Goal: Information Seeking & Learning: Learn about a topic

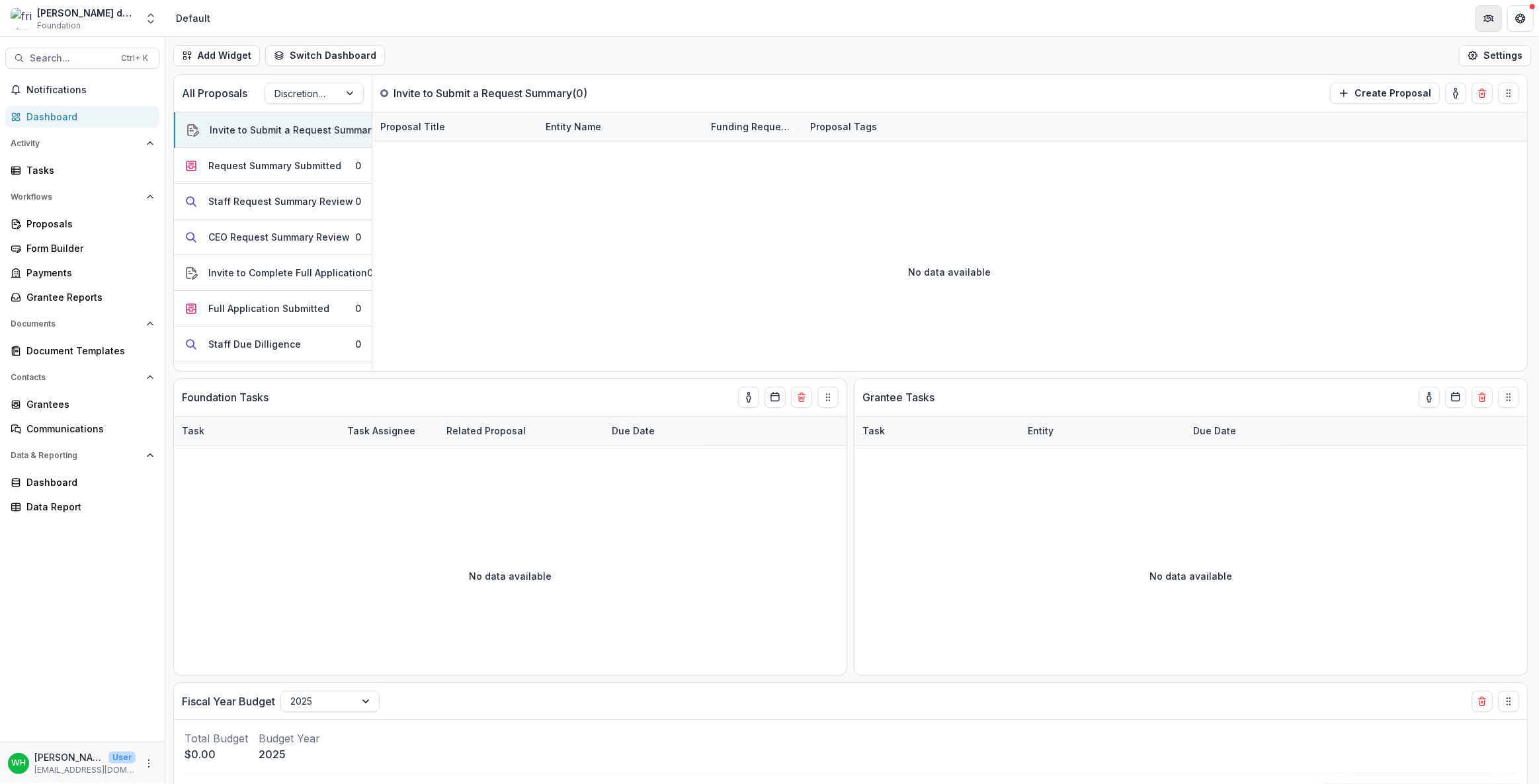
scroll to position [248, 0]
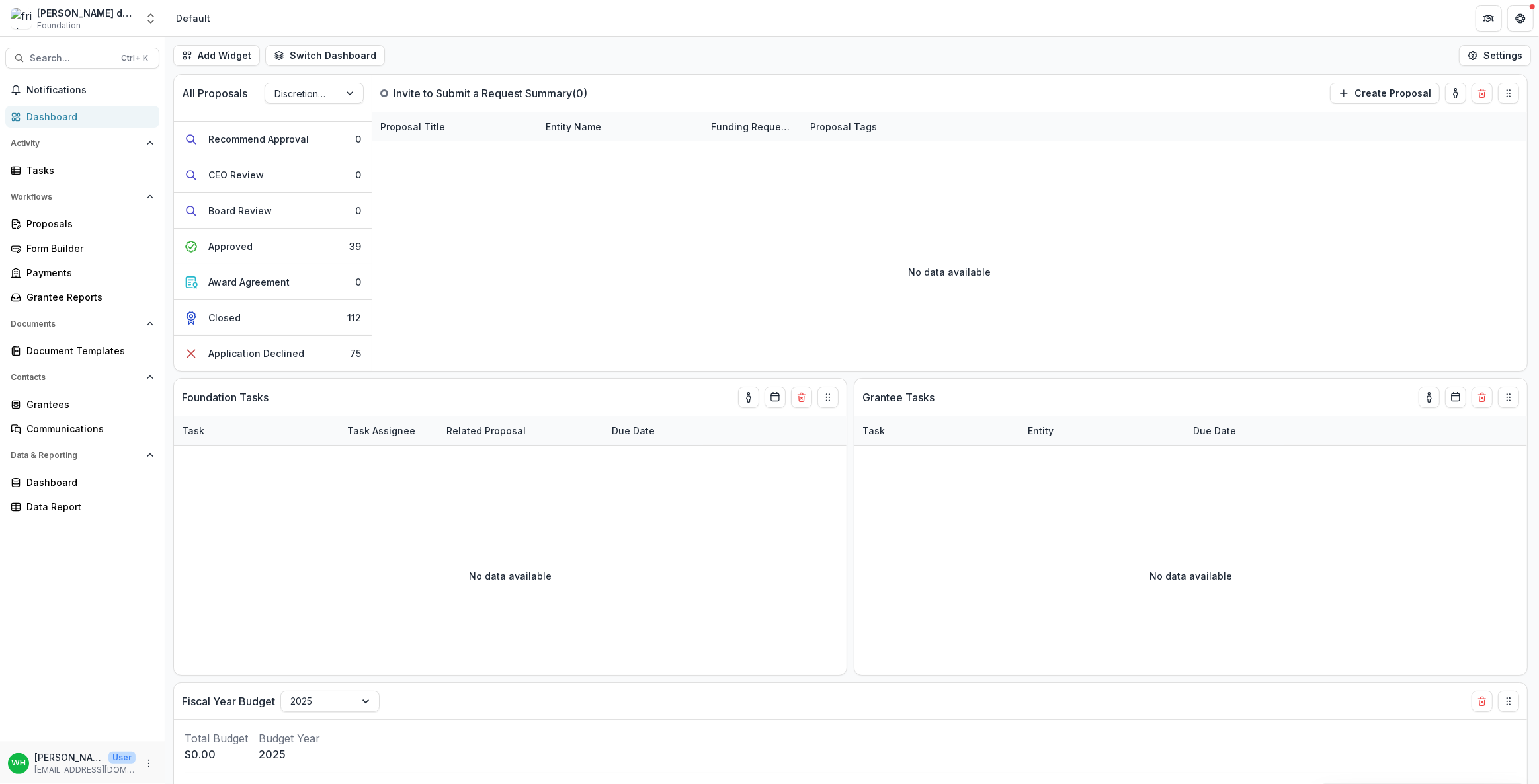
click at [1015, 55] on div "Add Widget Switch Dashboard Default New Dashboard Settings" at bounding box center [852, 56] width 1374 height 37
click at [1213, 41] on div "Add Widget Switch Dashboard Default New Dashboard Settings" at bounding box center [852, 56] width 1374 height 37
click at [19, 16] on img at bounding box center [21, 19] width 21 height 21
click at [145, 12] on icon "Open entity switcher" at bounding box center [150, 18] width 13 height 13
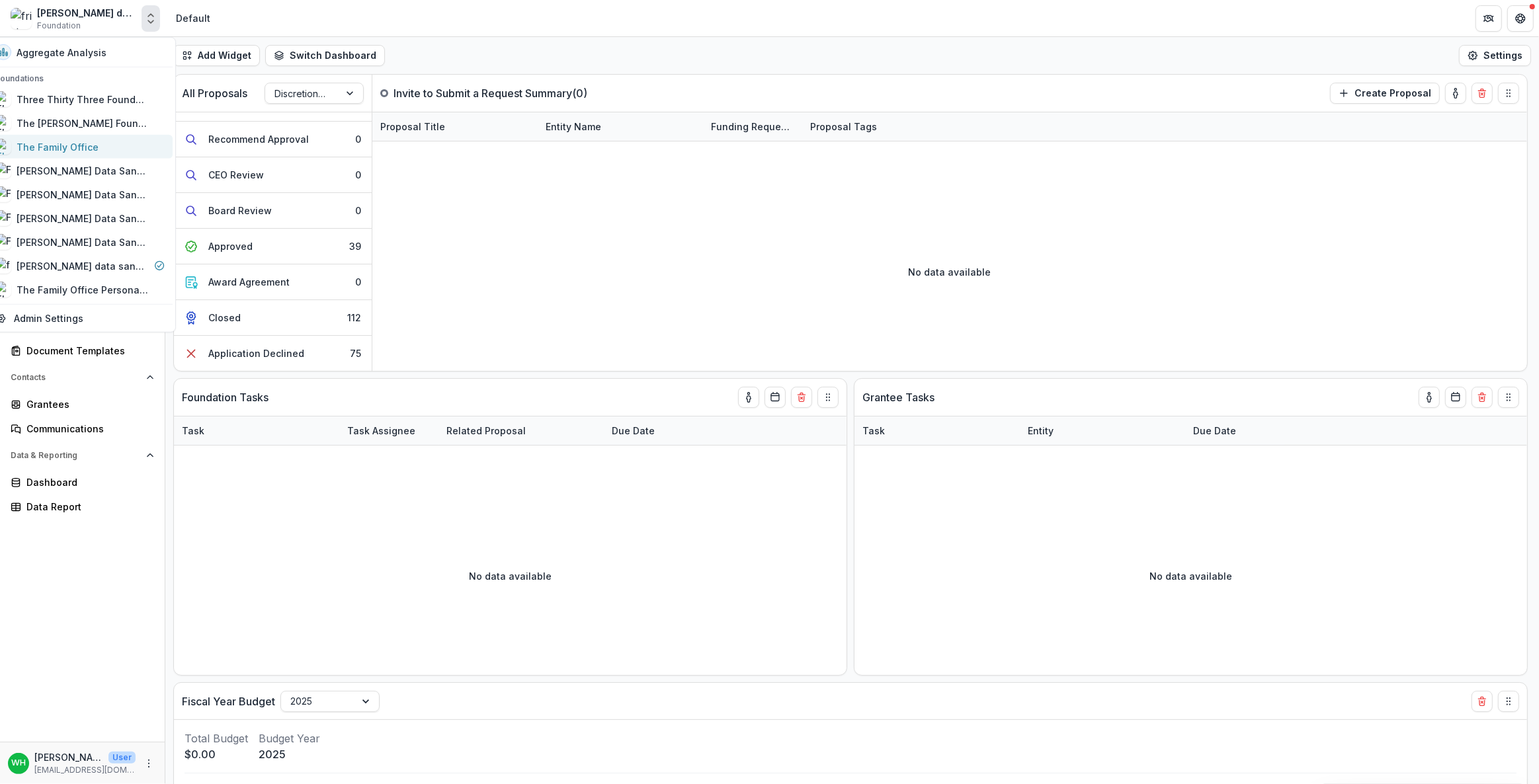
click at [77, 139] on div "The Family Office" at bounding box center [58, 146] width 82 height 14
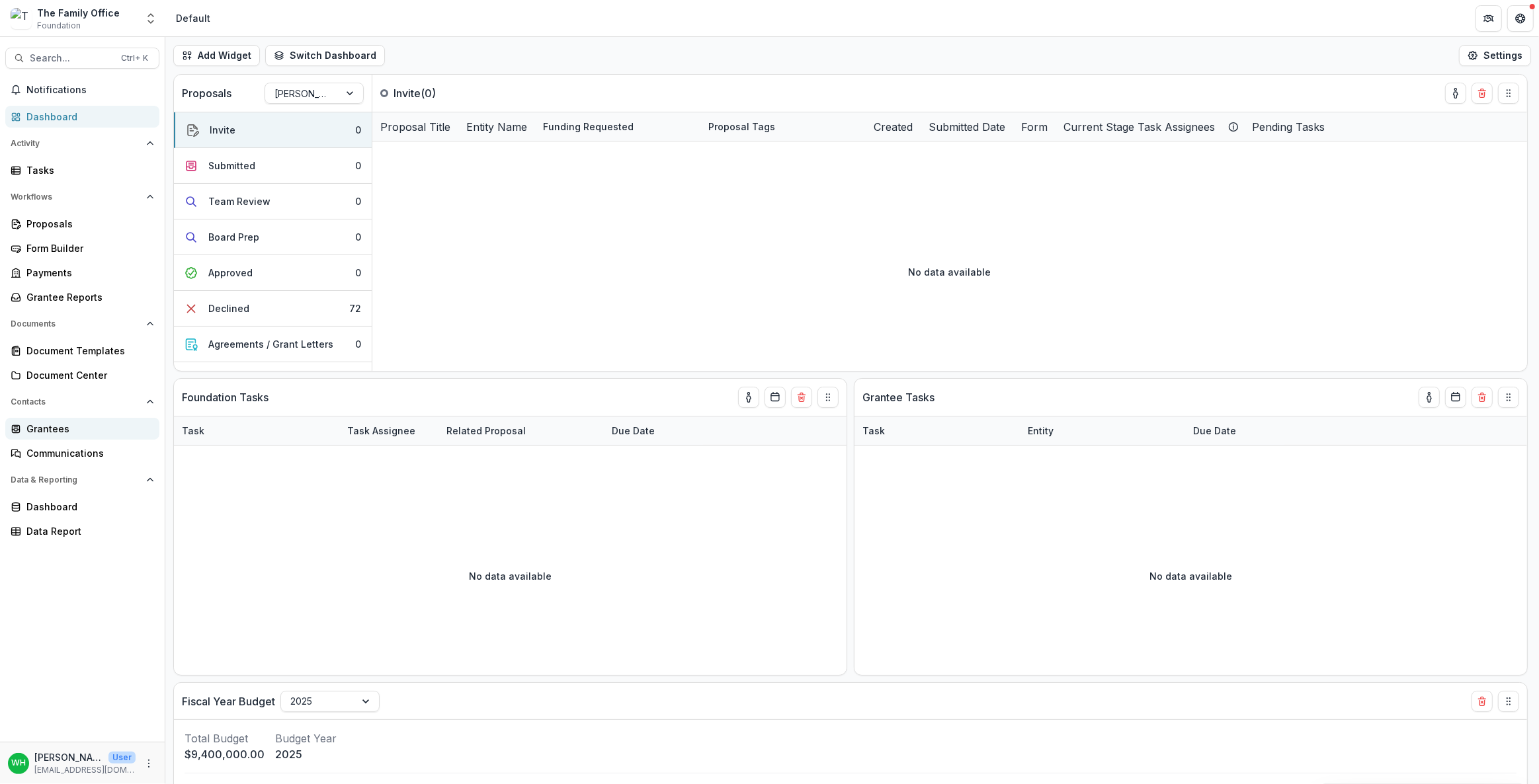
click at [58, 423] on div "Grantees" at bounding box center [88, 429] width 122 height 14
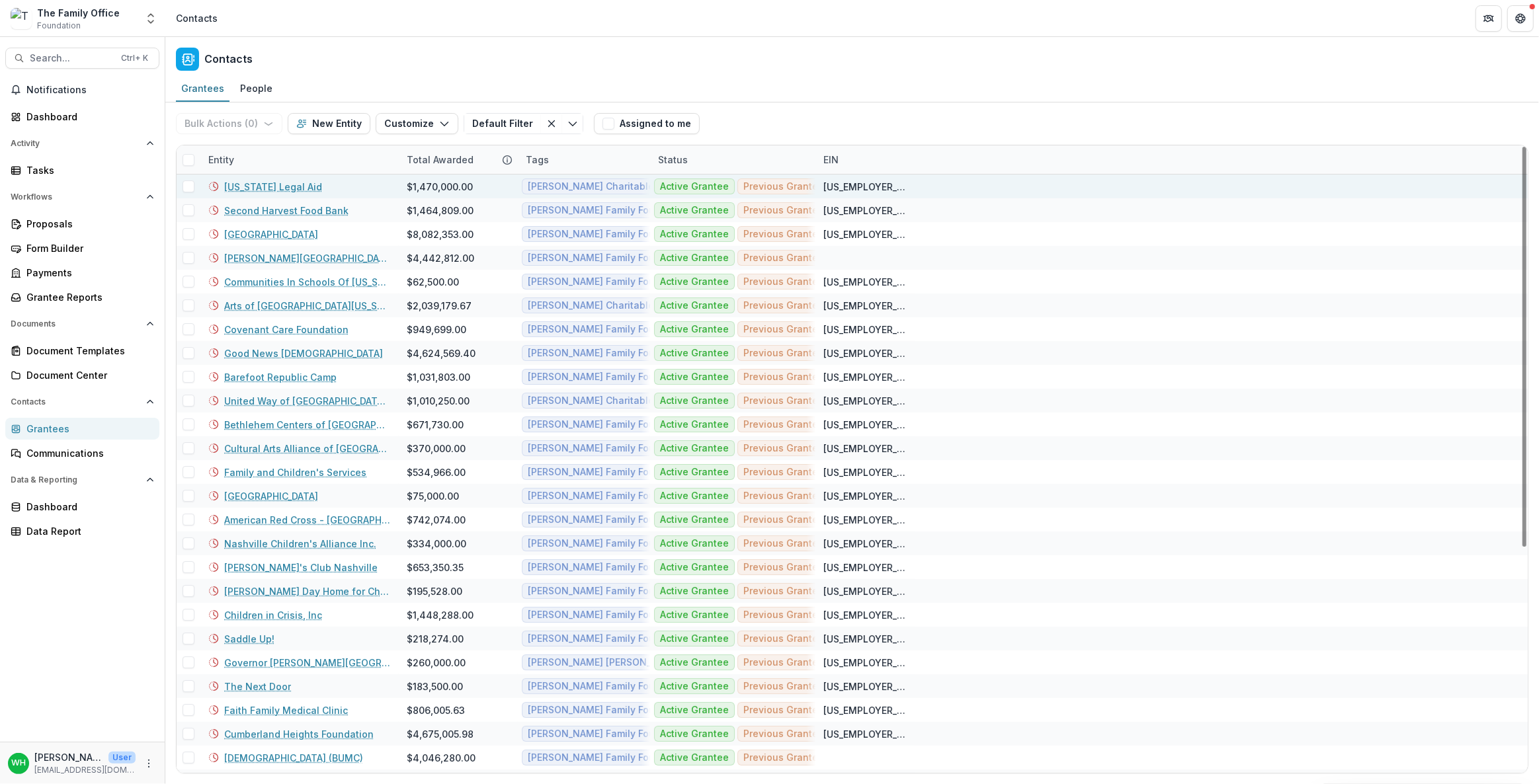
click at [273, 188] on link "[US_STATE] Legal Aid" at bounding box center [273, 187] width 98 height 14
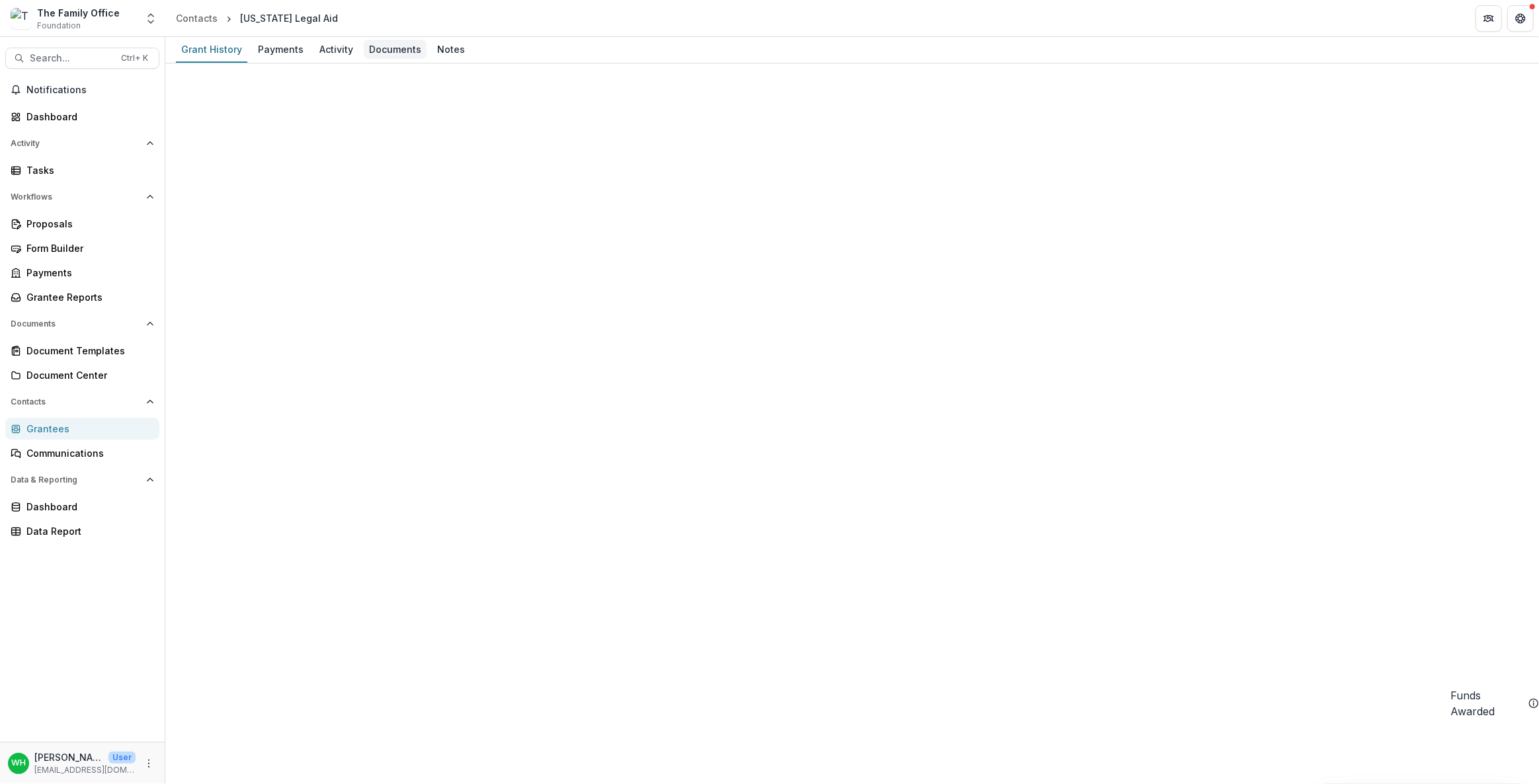
click at [388, 51] on div "Documents" at bounding box center [395, 49] width 63 height 19
click at [198, 49] on div "Grant History" at bounding box center [211, 49] width 71 height 19
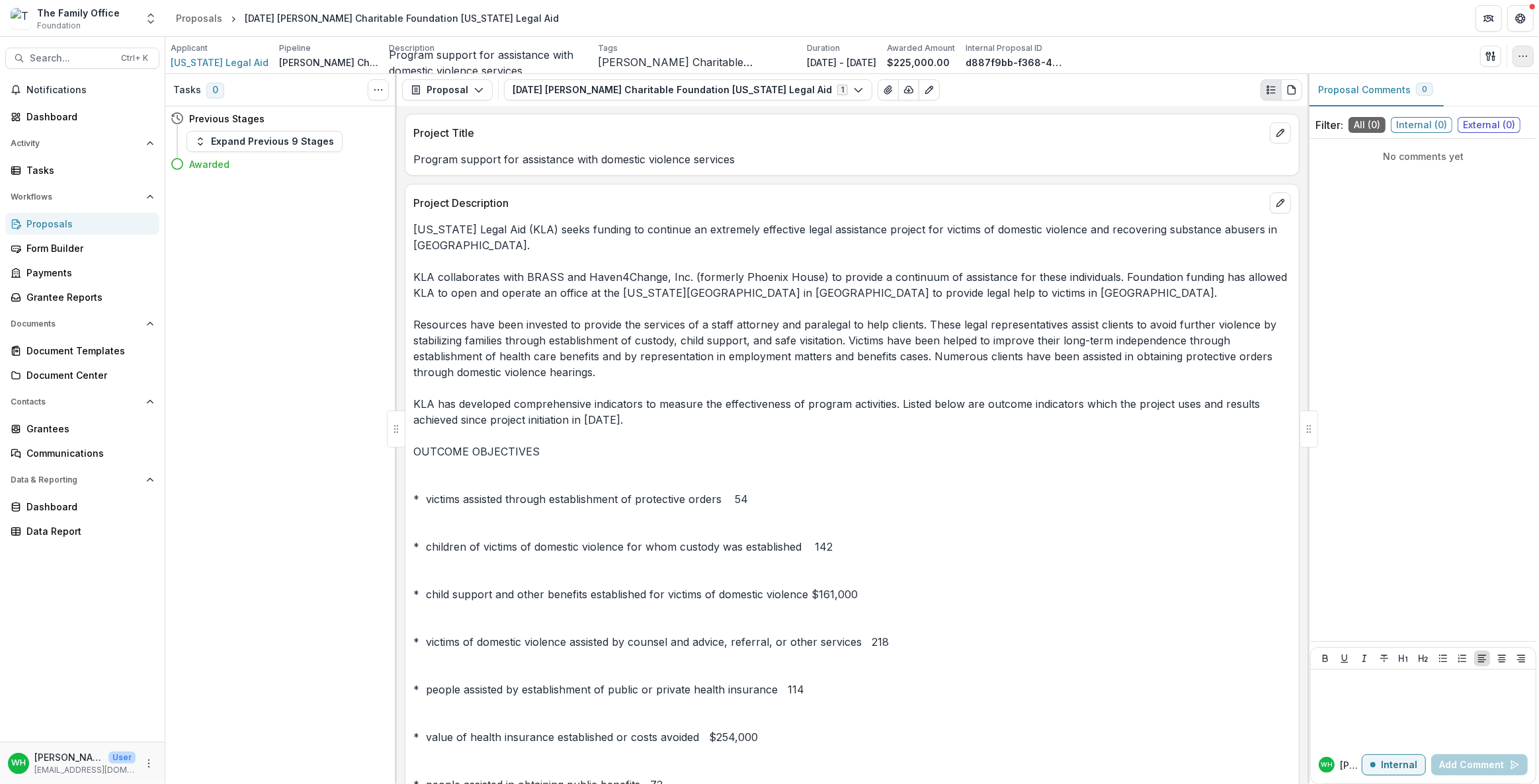
click at [1524, 53] on icon "button" at bounding box center [1523, 56] width 10 height 10
click at [1436, 86] on button "Edit Attributes" at bounding box center [1461, 86] width 141 height 22
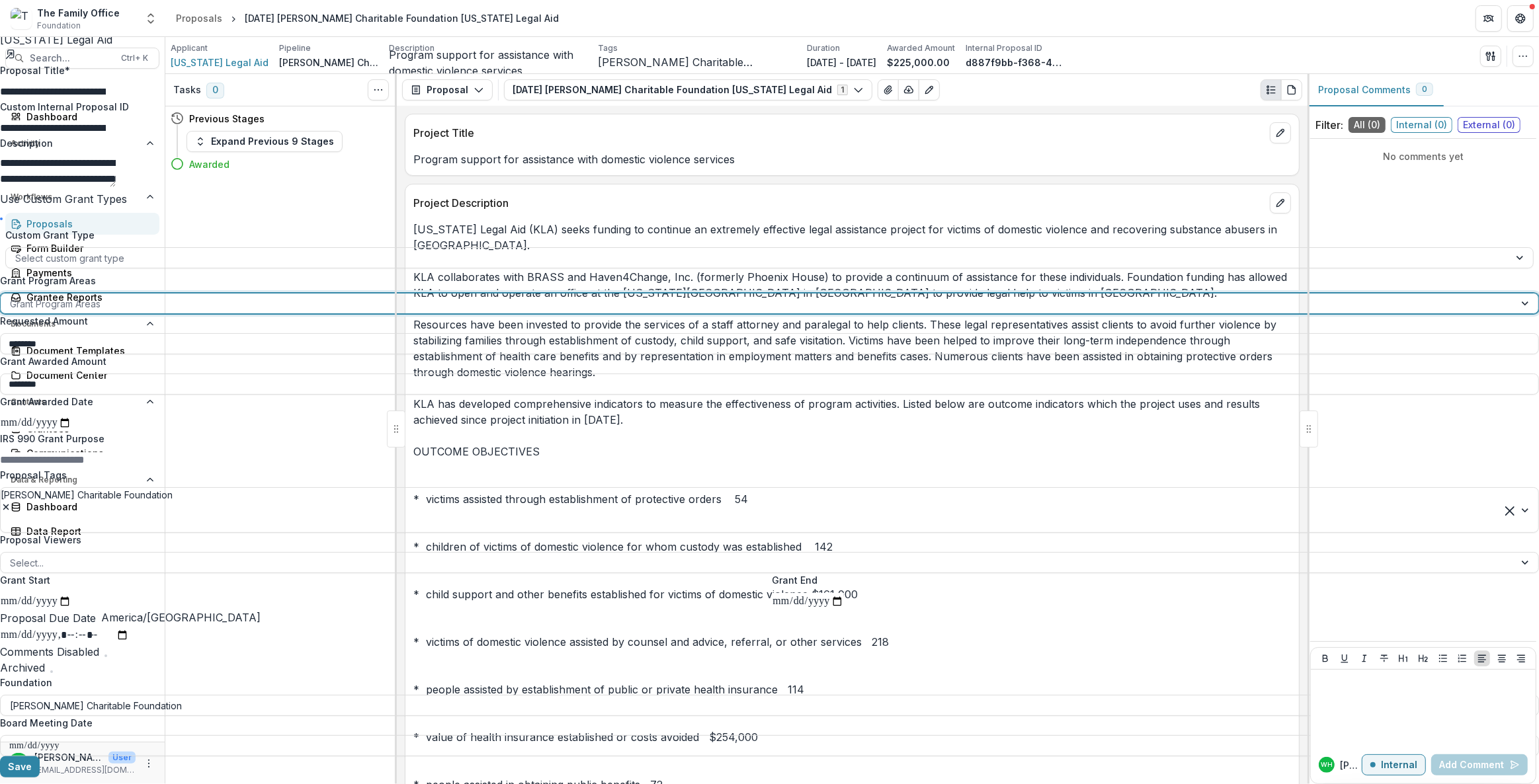
click at [1321, 312] on div at bounding box center [757, 304] width 1496 height 16
click at [1388, 287] on label "Grant Program Areas" at bounding box center [766, 281] width 1531 height 14
click at [12, 311] on input "Grant Program Areas" at bounding box center [11, 304] width 3 height 14
click at [10, 16] on button "Close" at bounding box center [5, 8] width 10 height 16
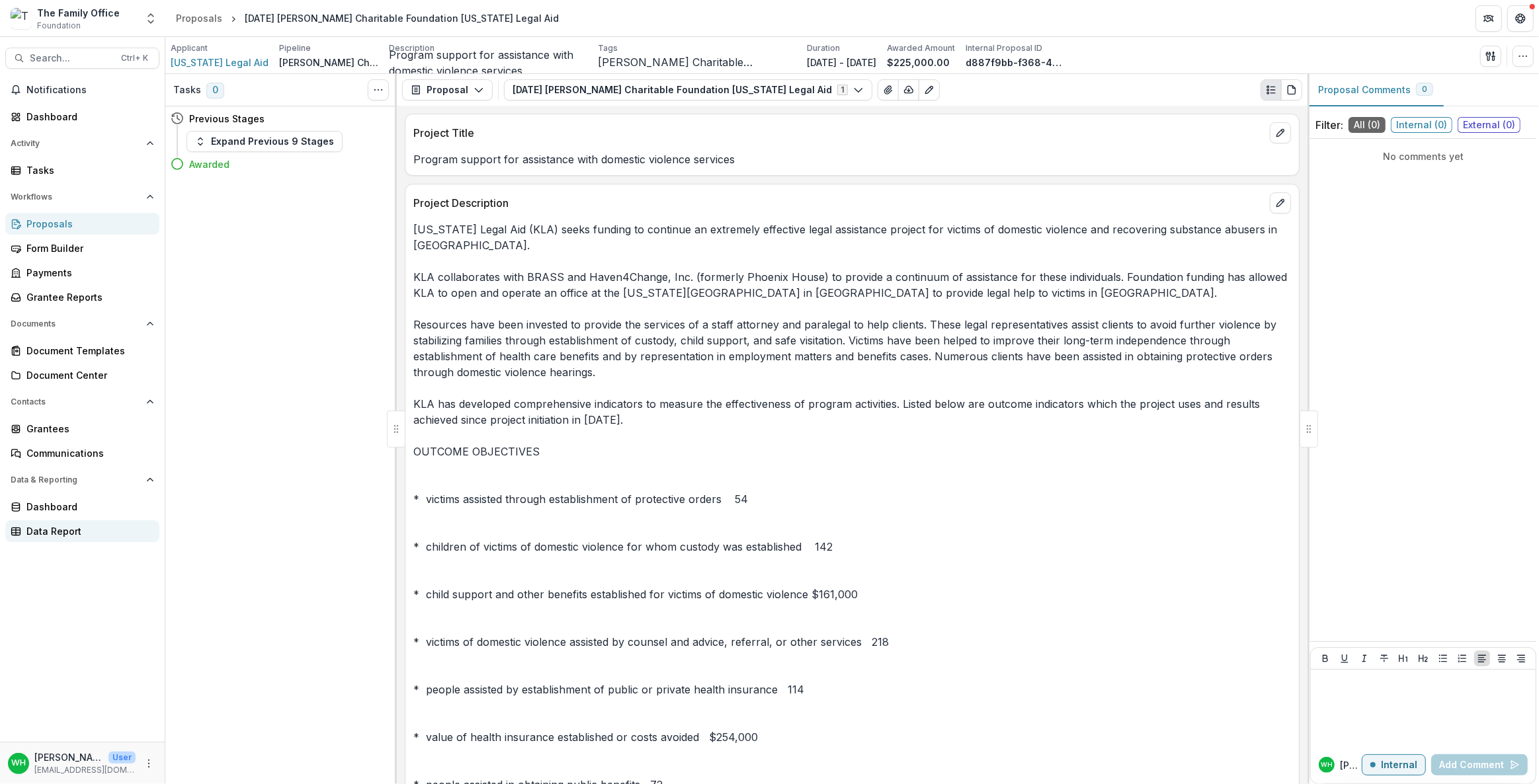
click at [56, 541] on link "Data Report" at bounding box center [82, 532] width 154 height 22
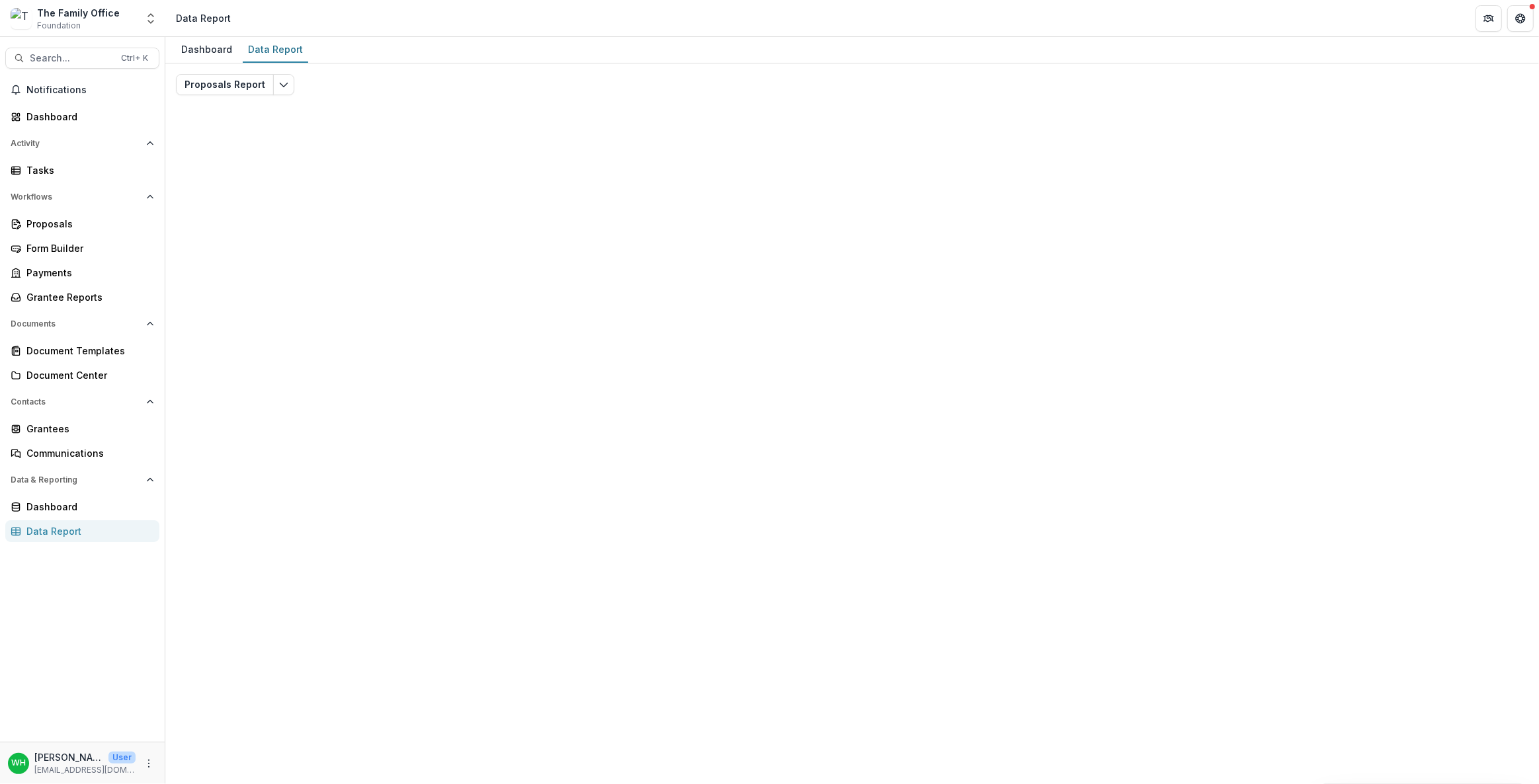
click at [462, 78] on div "Proposals Report Total rows: 0 Choose Filter Personal Filters Team Filters Teme…" at bounding box center [852, 318] width 1353 height 489
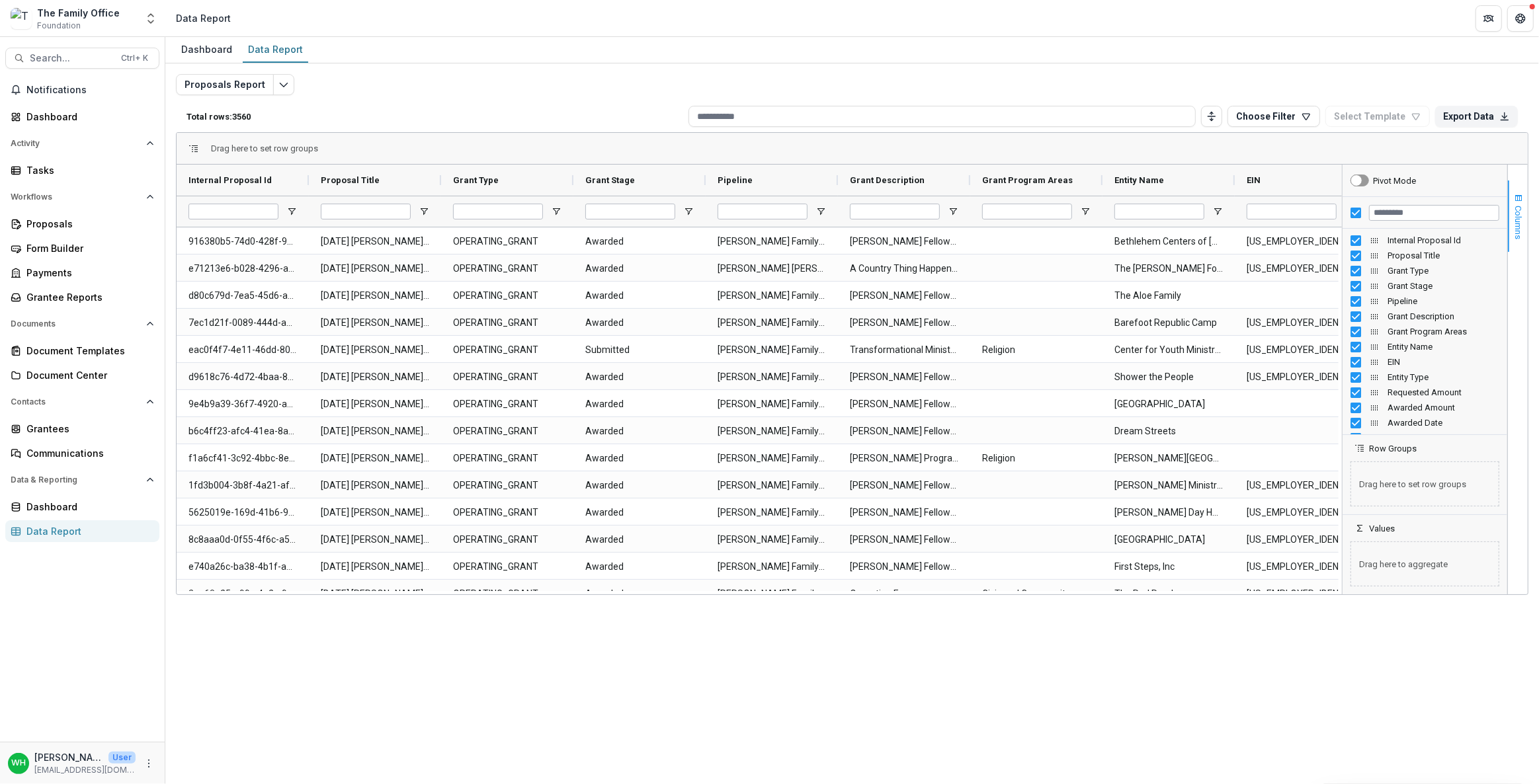
click at [1522, 204] on button "Columns" at bounding box center [1518, 216] width 20 height 71
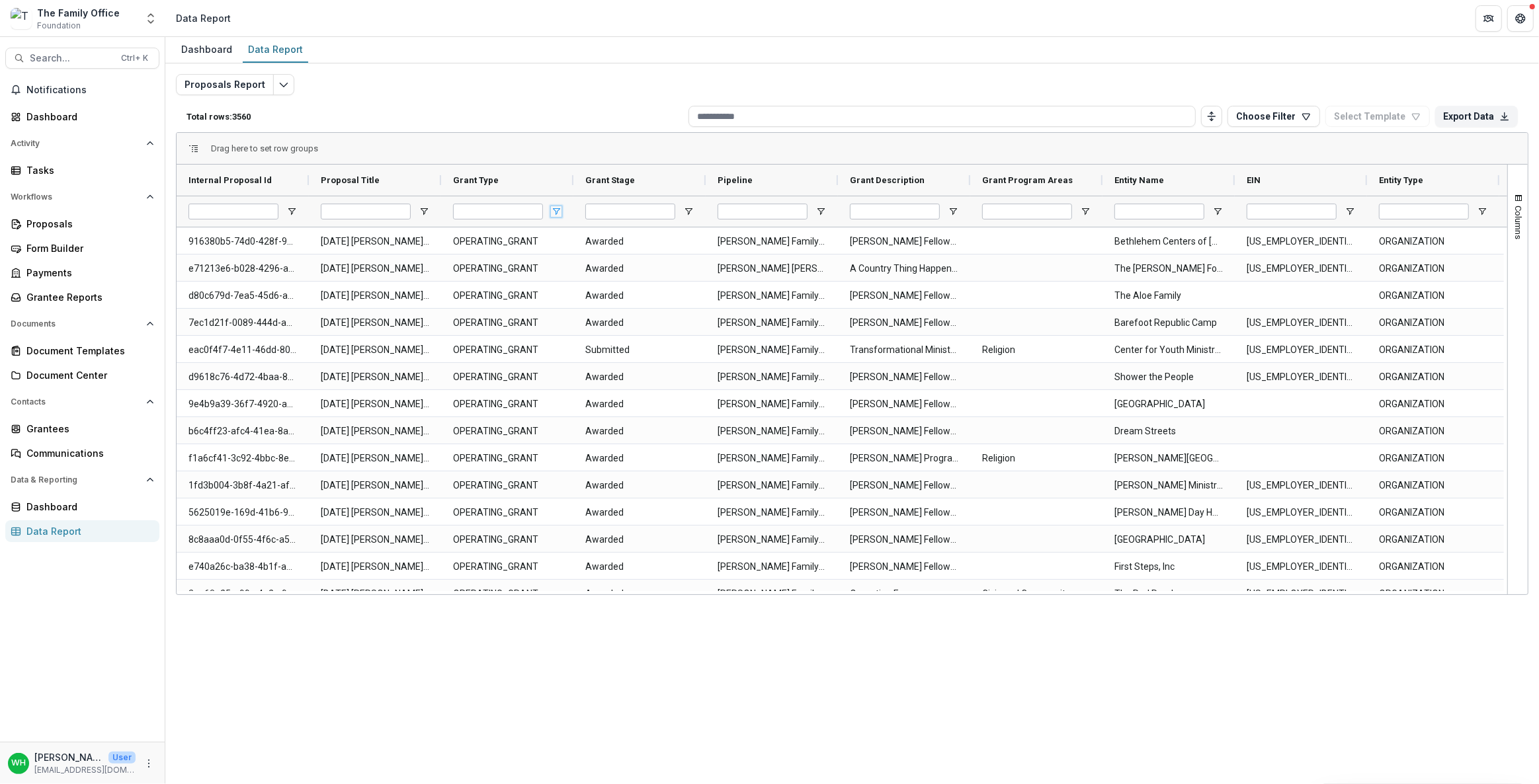
click at [557, 212] on span "Open Filter Menu" at bounding box center [556, 211] width 10 height 10
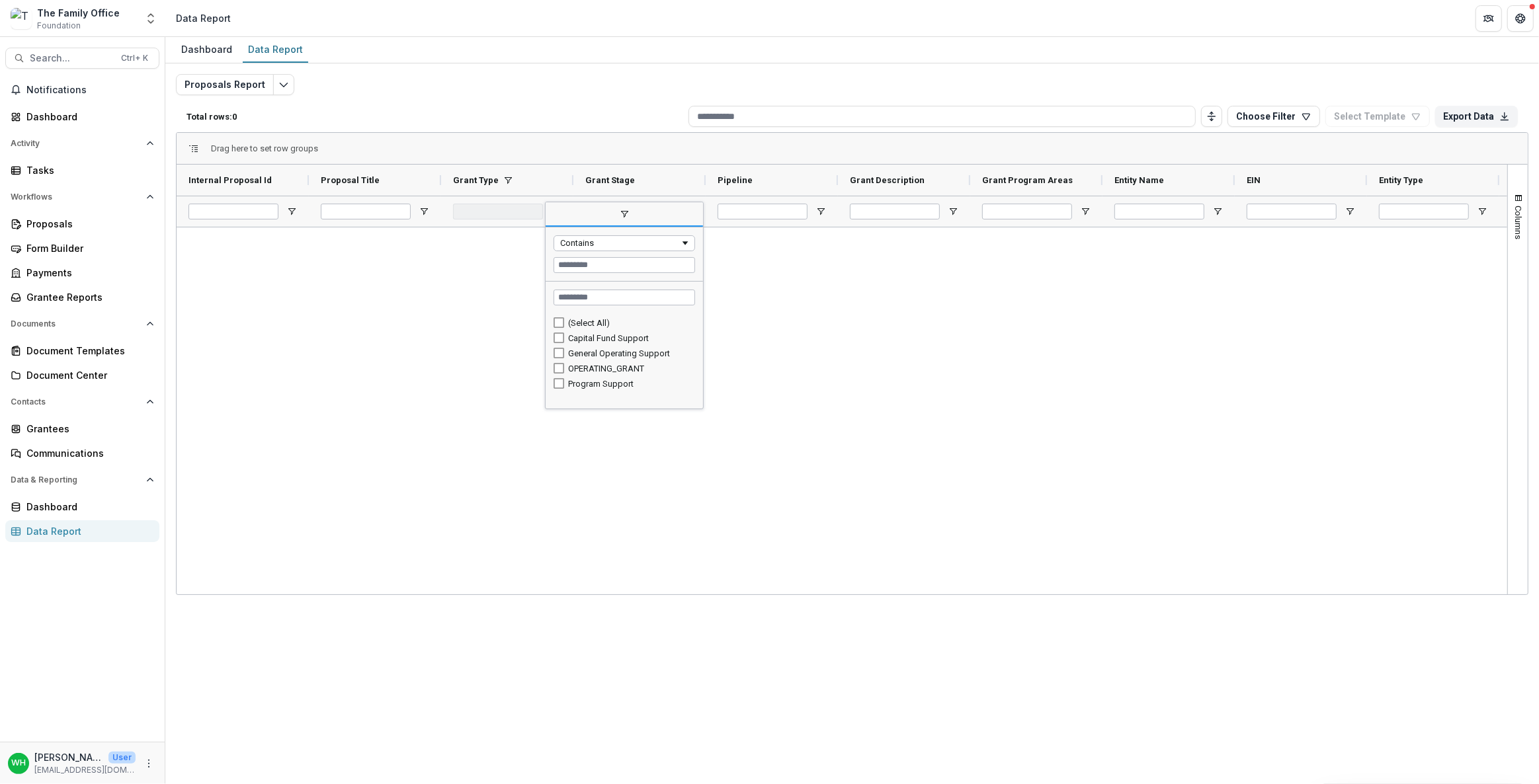
click at [559, 361] on div "OPERATING_GRANT" at bounding box center [624, 368] width 141 height 15
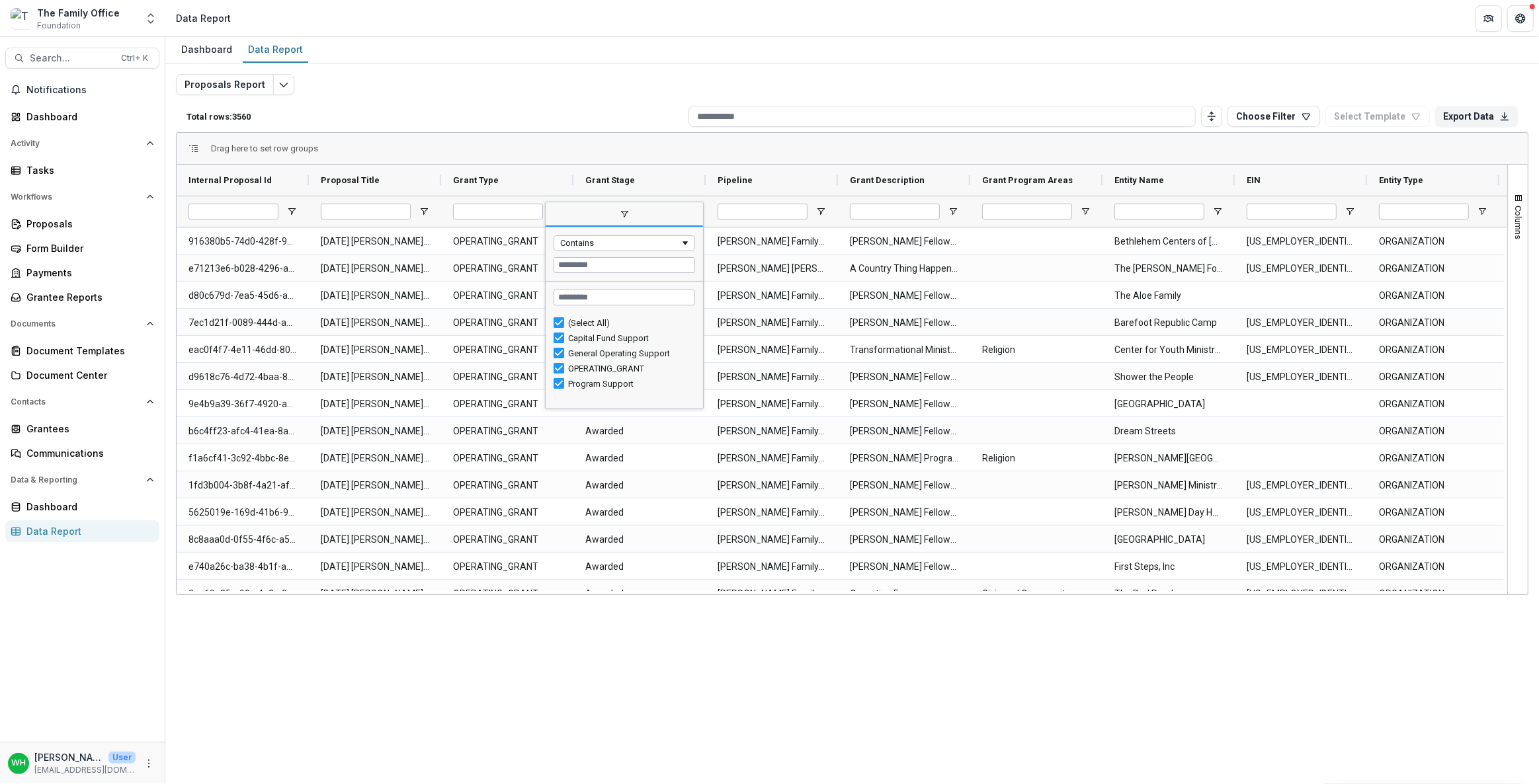
click at [516, 97] on div "Proposals Report Total rows: 3560 Choose Filter Personal Filters Team Filters T…" at bounding box center [852, 318] width 1353 height 489
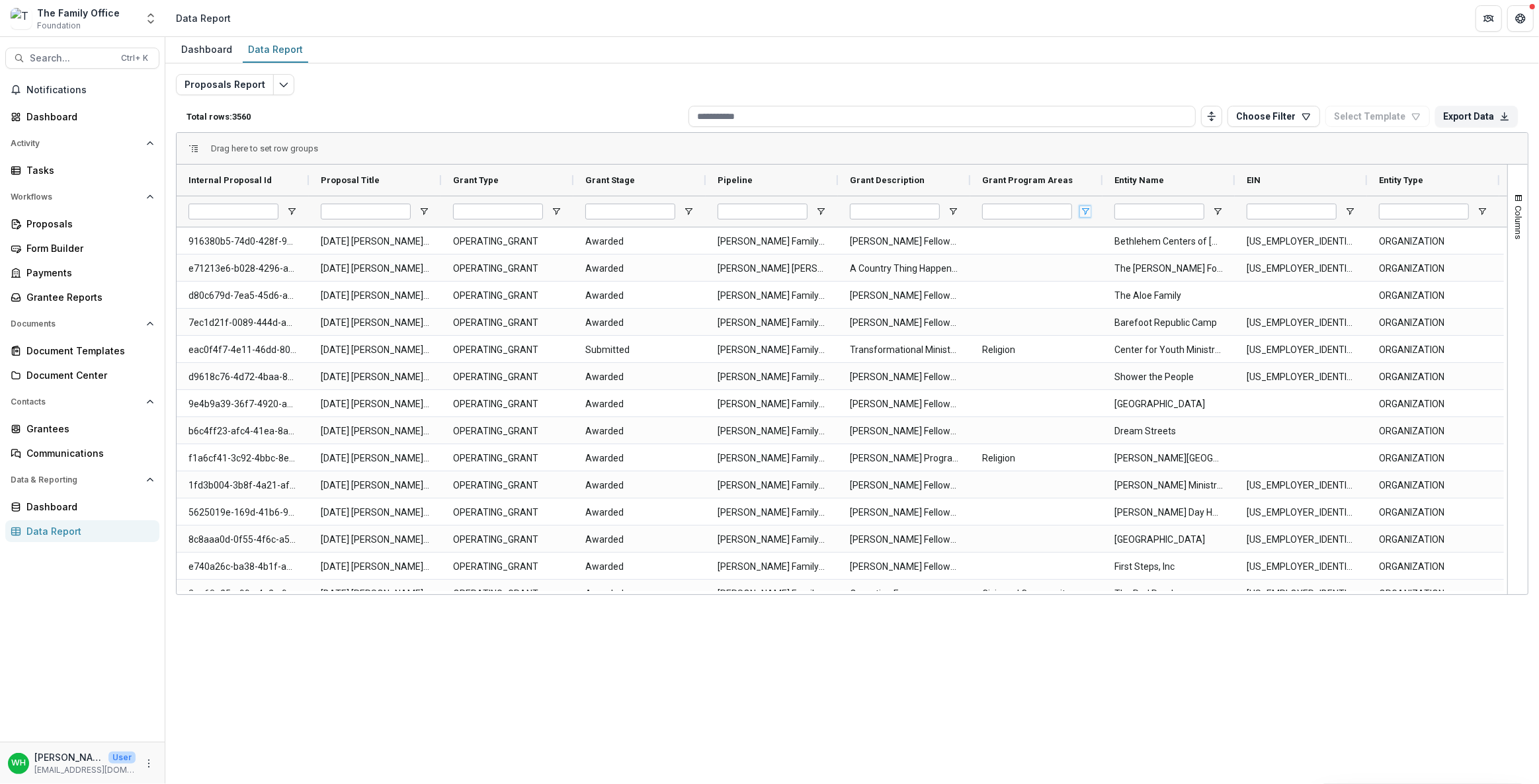
click at [1082, 212] on span "Open Filter Menu" at bounding box center [1085, 211] width 10 height 10
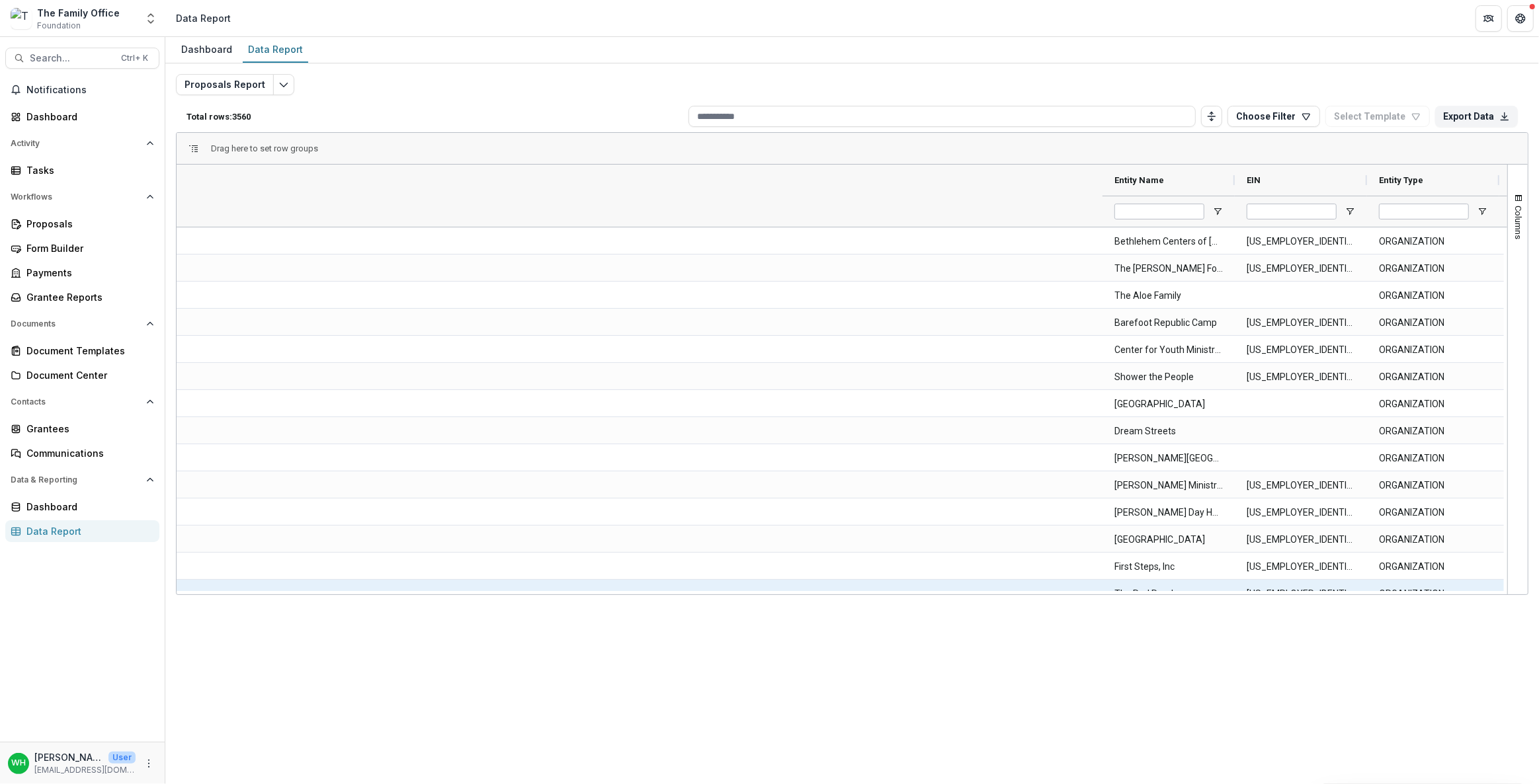
scroll to position [0, 1162]
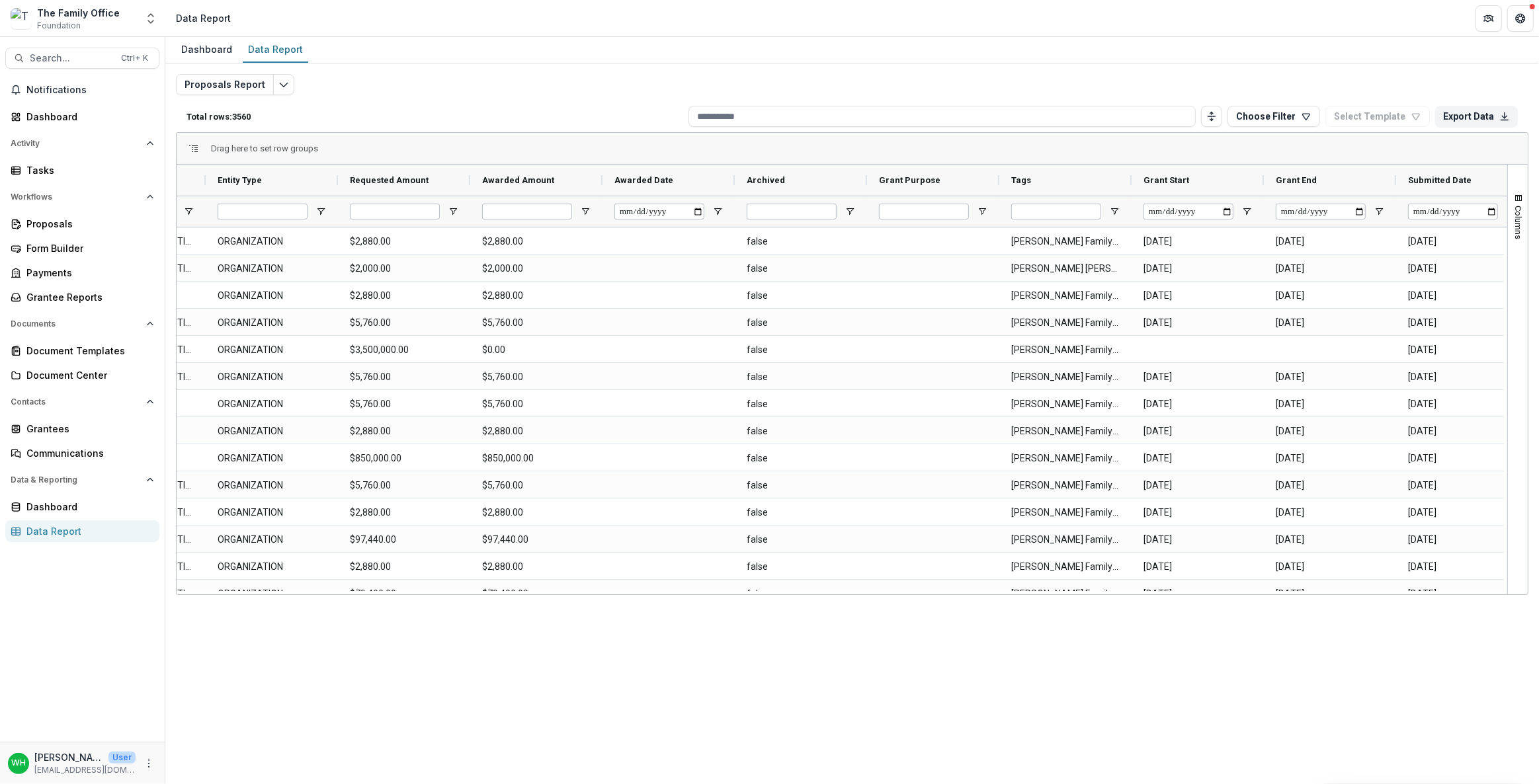
drag, startPoint x: 841, startPoint y: 714, endPoint x: 908, endPoint y: 501, distance: 223.3
click at [841, 714] on div "Dashboard Data Report Proposals Report Total rows: 3560 Choose Filter Personal …" at bounding box center [852, 410] width 1374 height 747
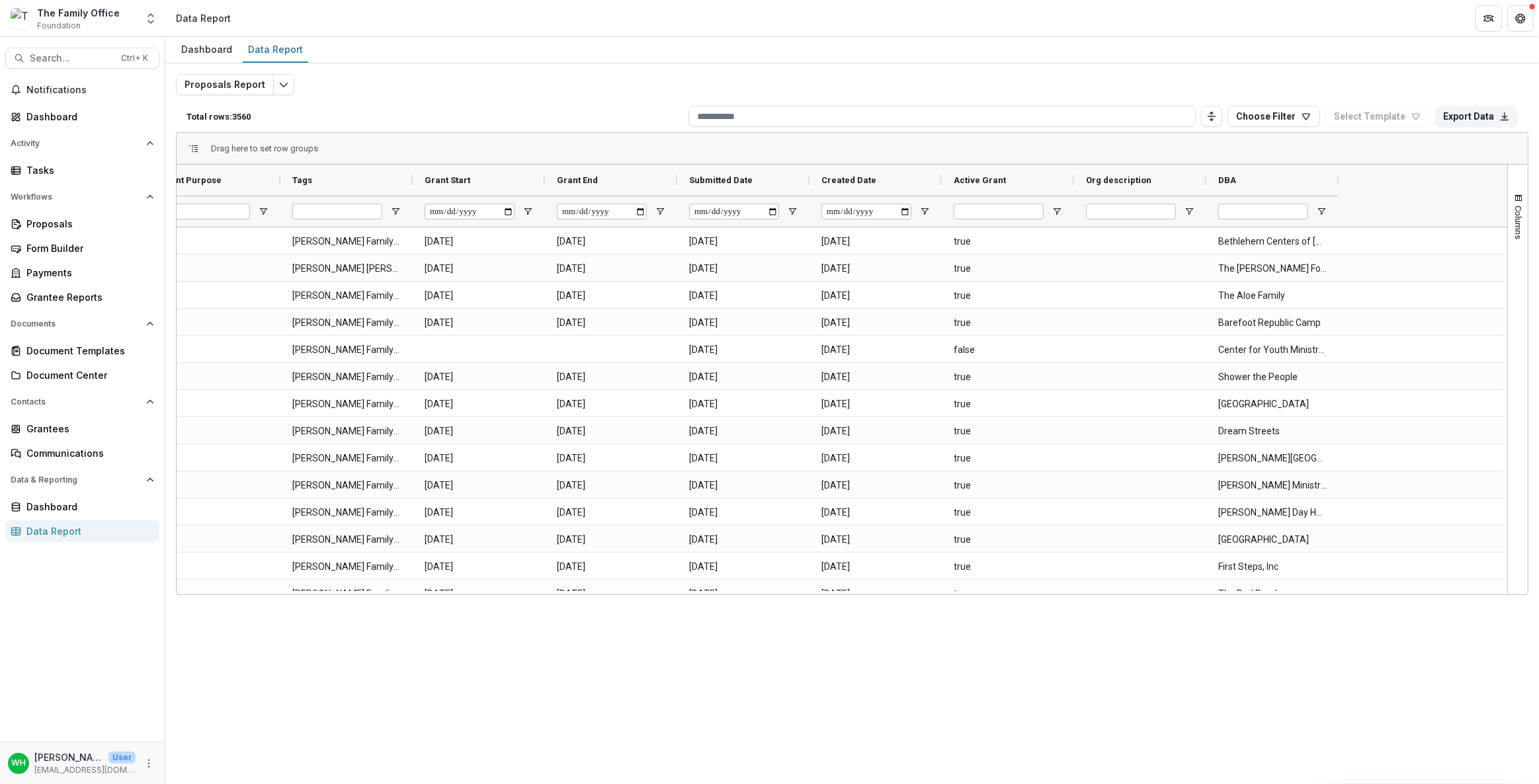
scroll to position [0, 0]
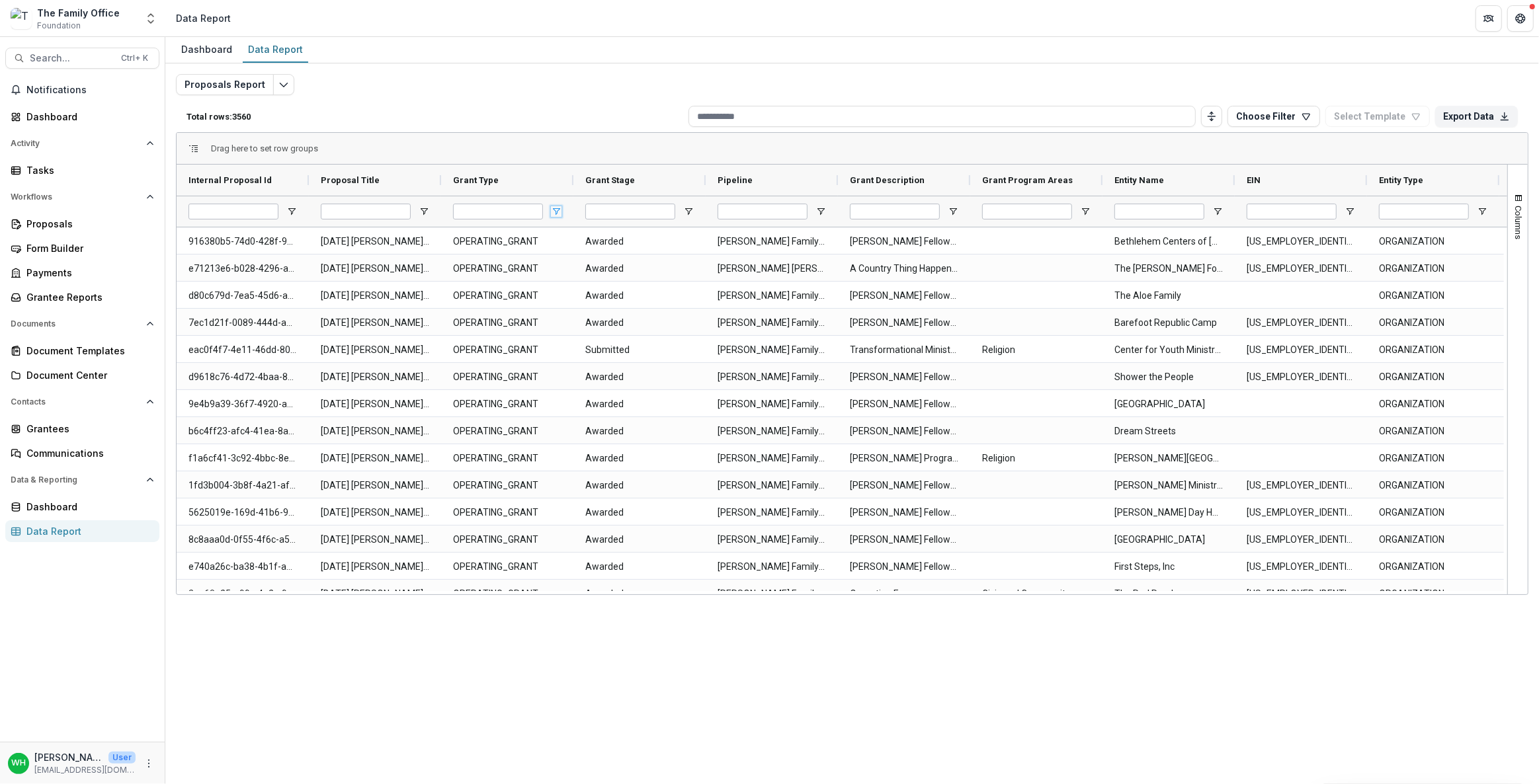
click at [556, 212] on span "Open Filter Menu" at bounding box center [556, 211] width 10 height 10
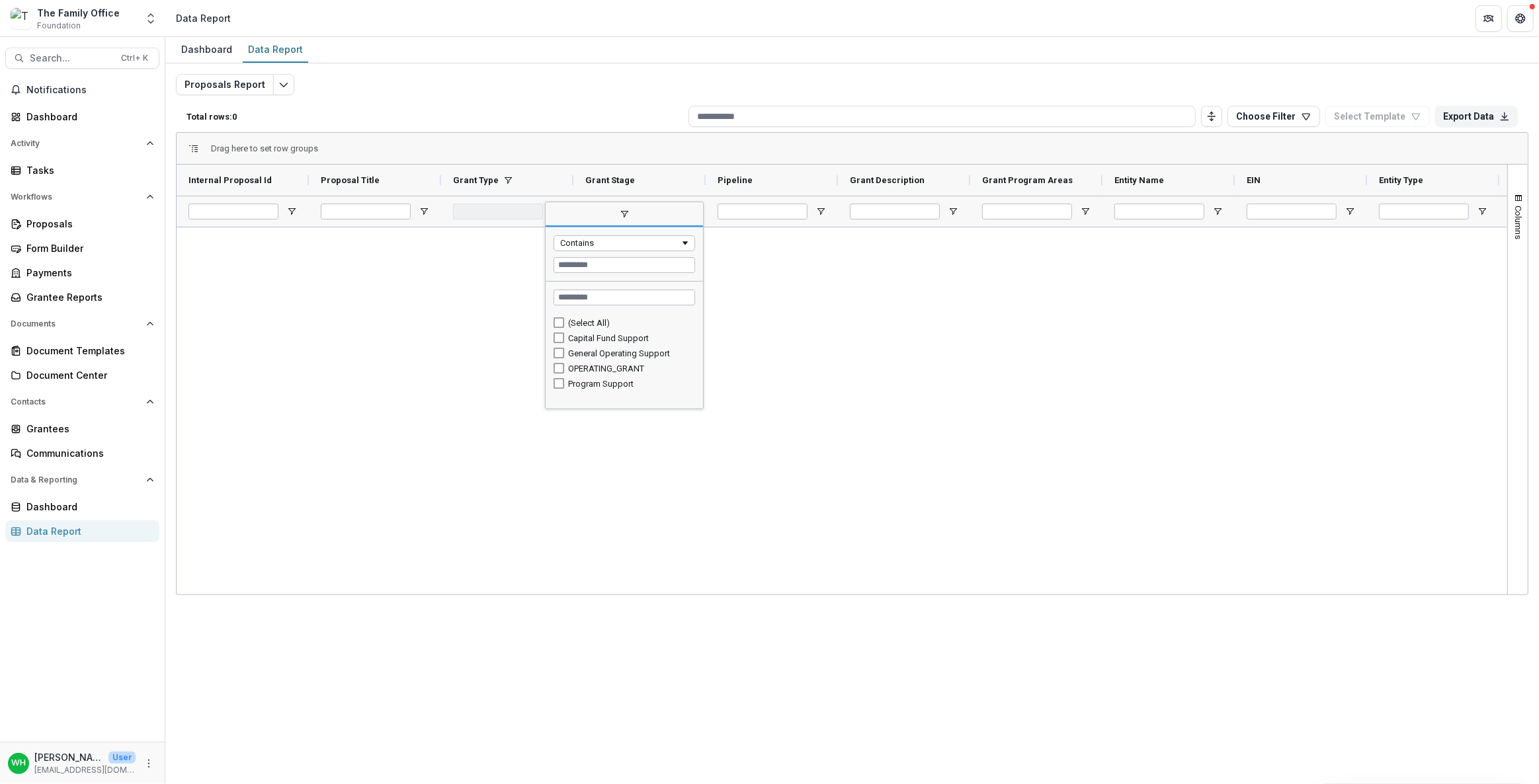
click at [553, 330] on div "(Select All) Capital Fund Support General Operating Support OPERATING_GRANT Pro…" at bounding box center [624, 353] width 157 height 76
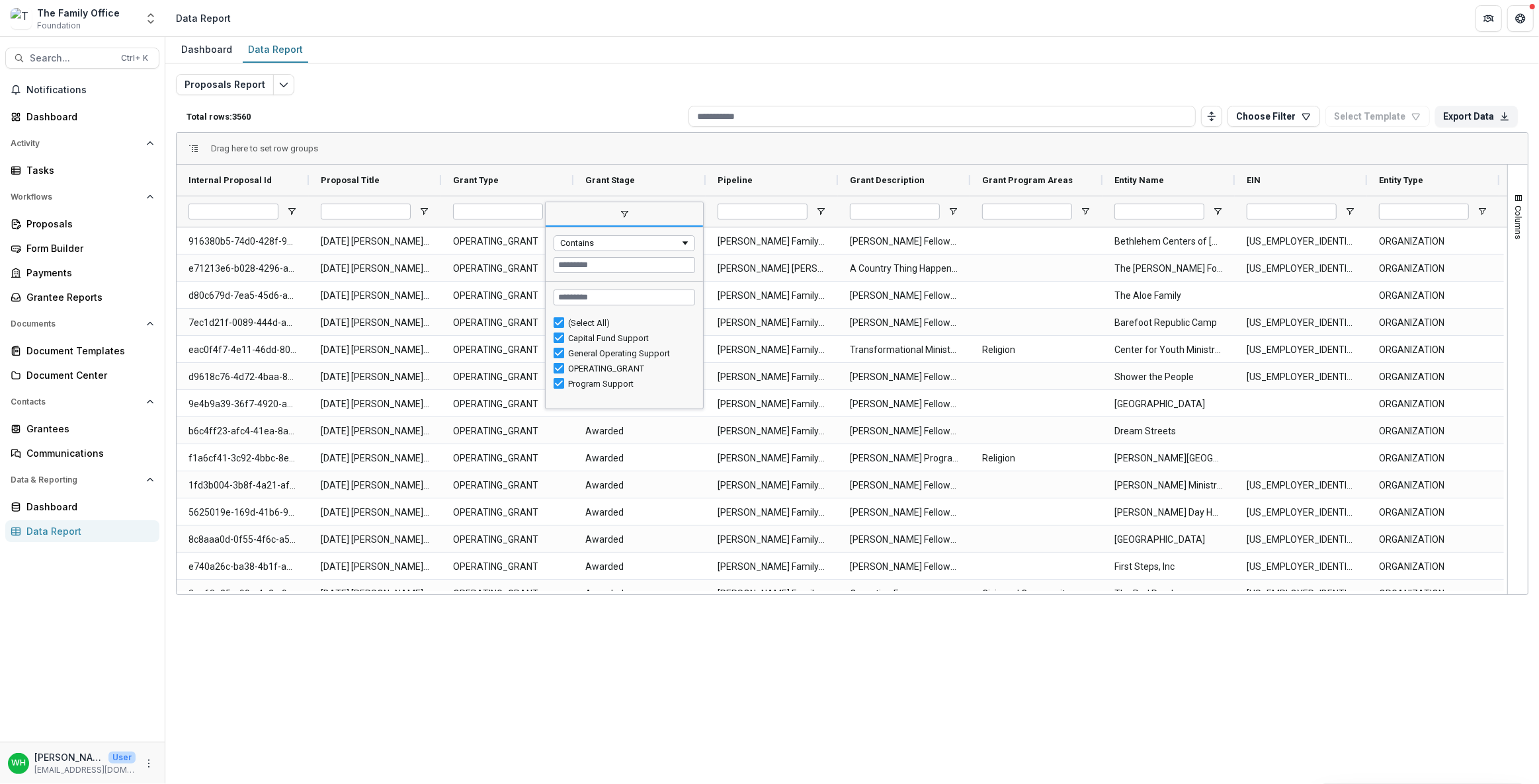
click at [541, 114] on p "Total rows: 3560" at bounding box center [435, 117] width 497 height 10
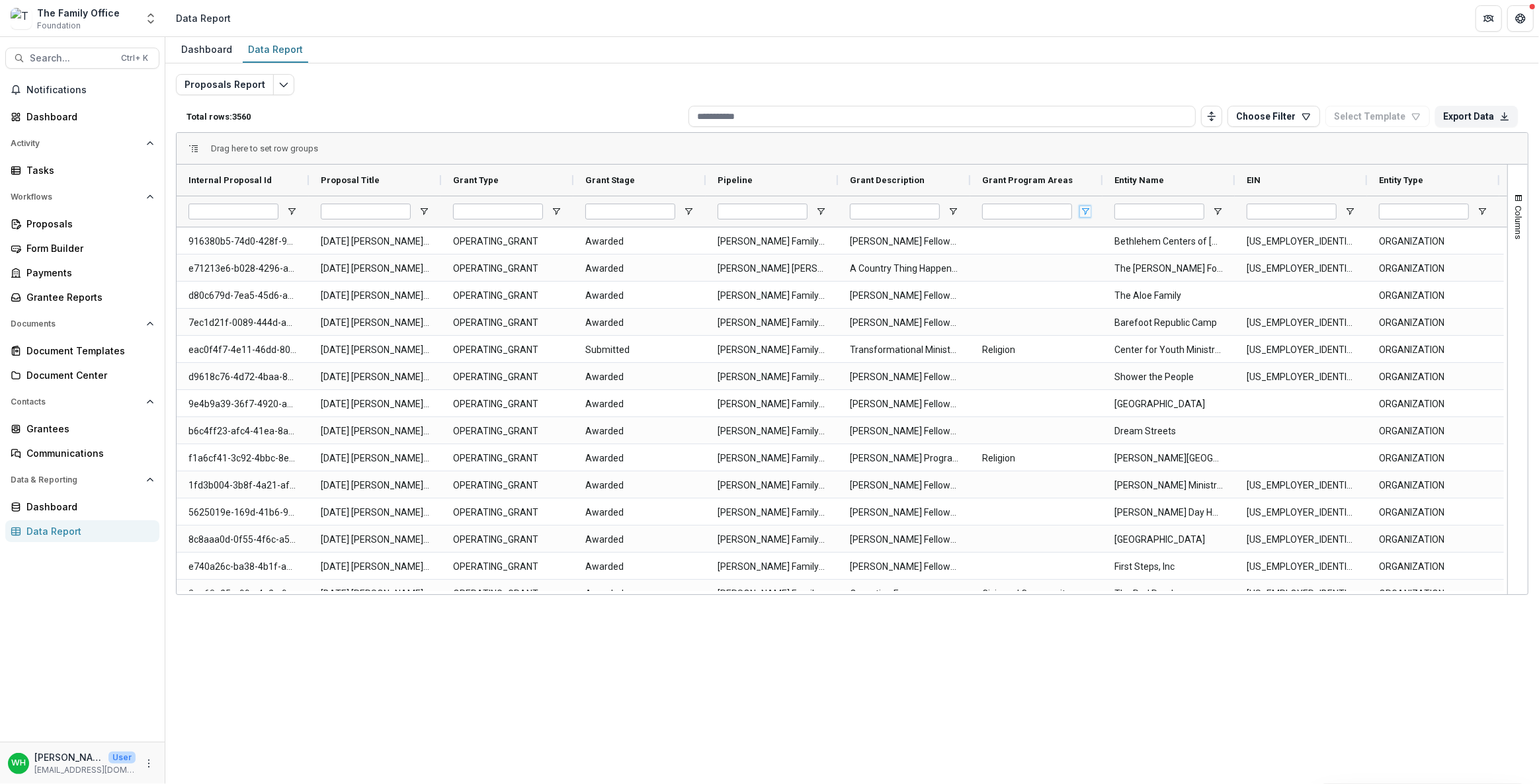
click at [1088, 211] on span "Open Filter Menu" at bounding box center [1085, 211] width 10 height 10
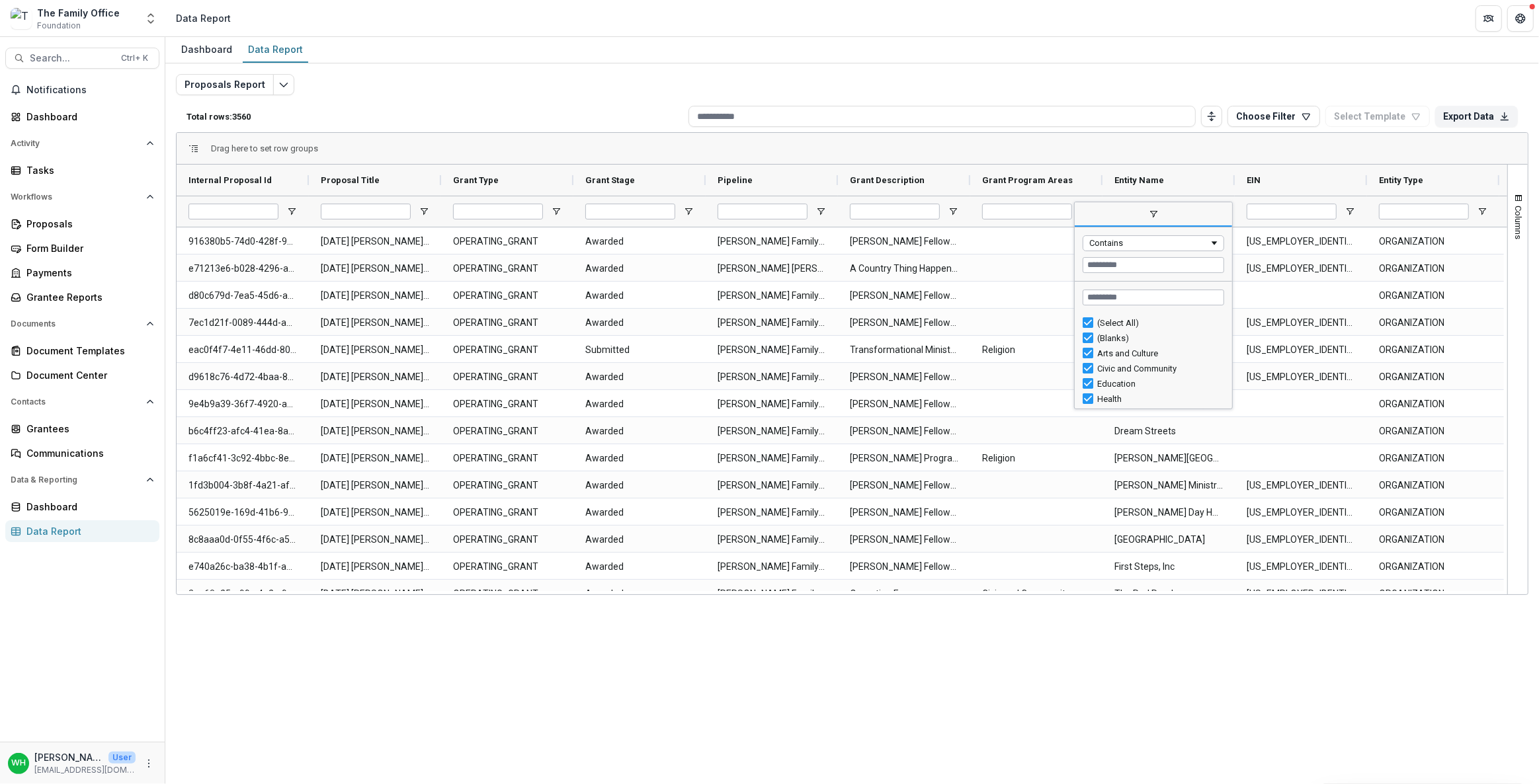
click at [1083, 313] on div "(Select All) (Blanks) Arts and Culture Civic and Community Education Health Rel…" at bounding box center [1153, 361] width 157 height 95
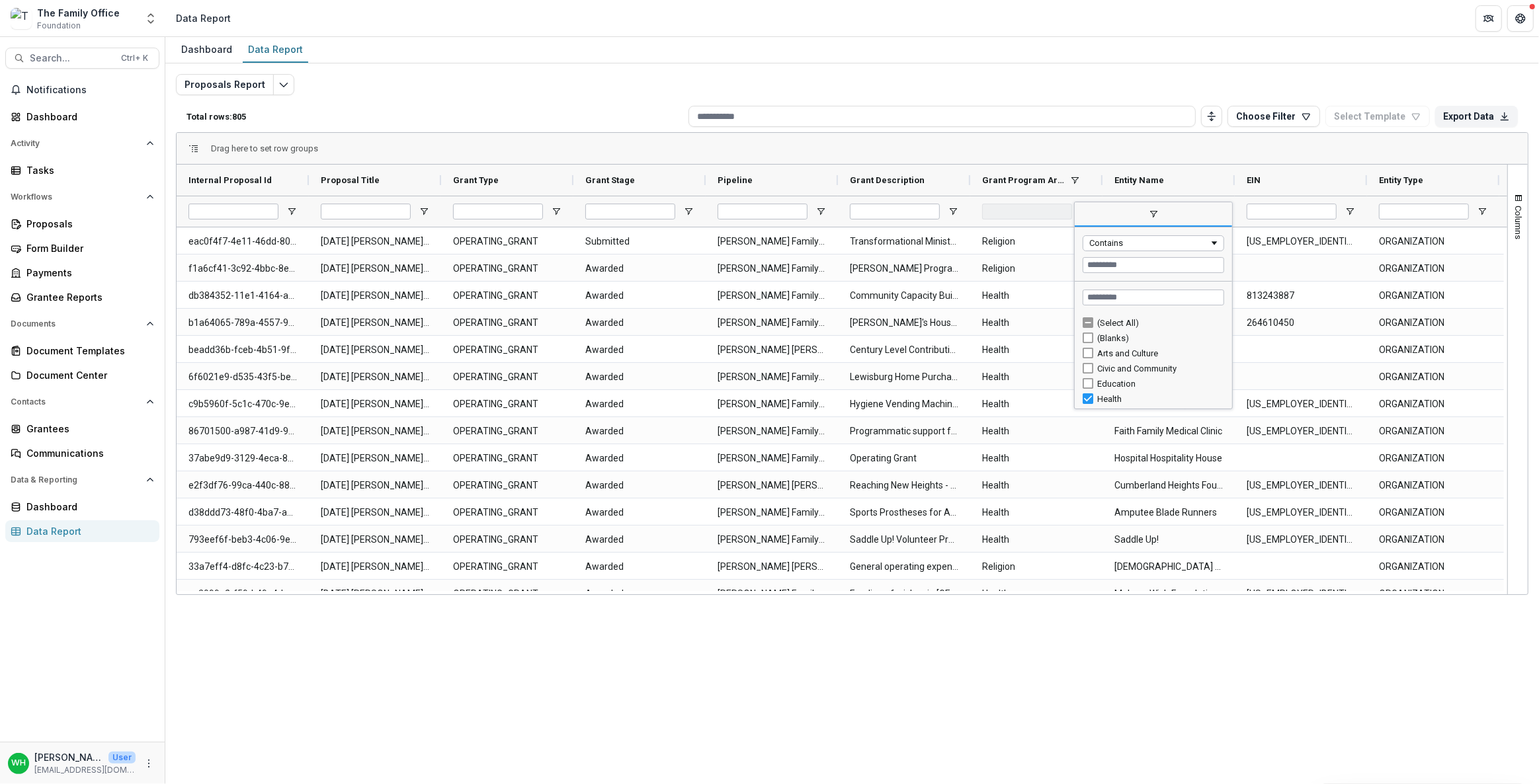
click at [1088, 377] on div "Education" at bounding box center [1153, 384] width 141 height 15
click at [1094, 396] on div "Social Services" at bounding box center [1153, 400] width 141 height 15
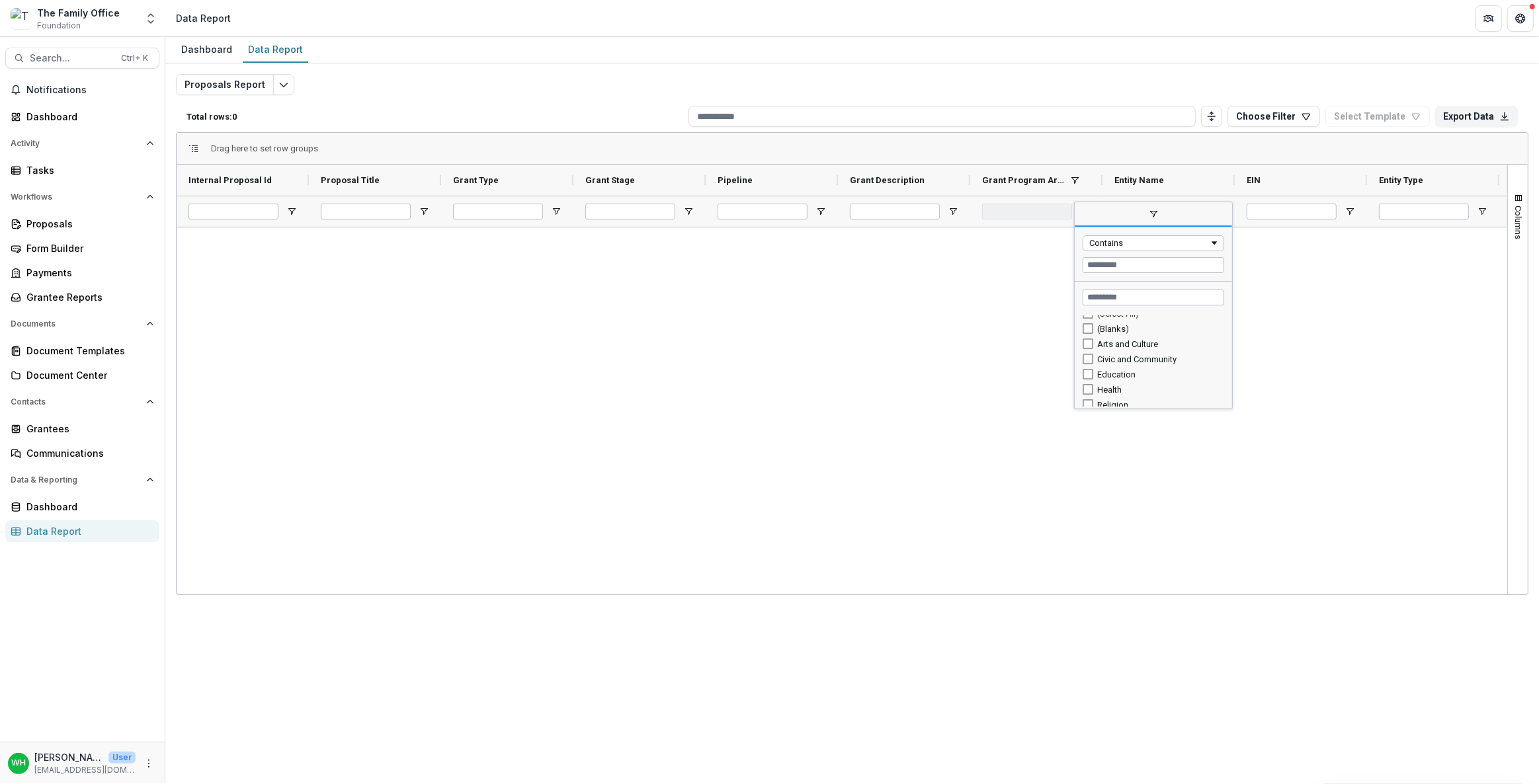
scroll to position [0, 0]
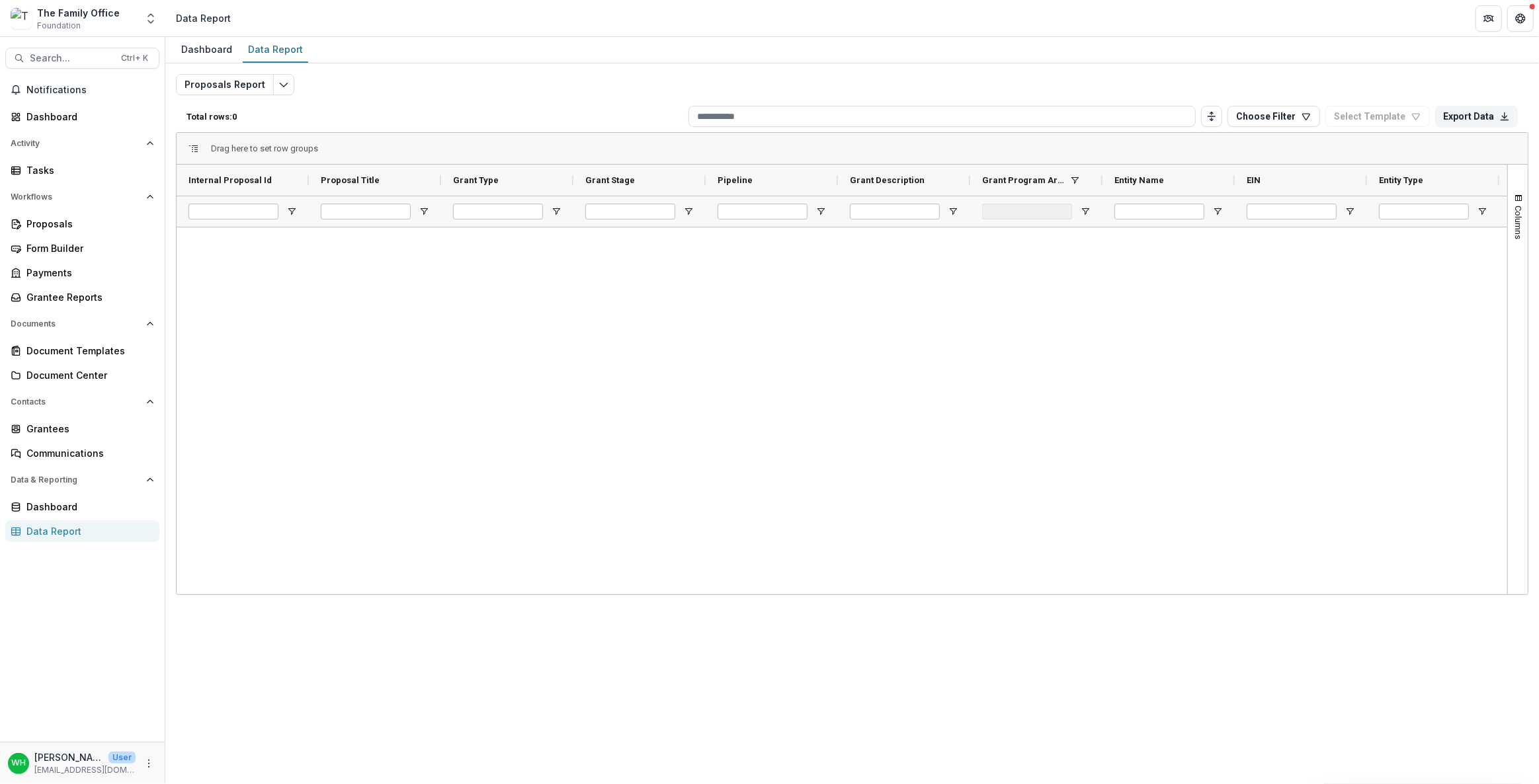
drag, startPoint x: 786, startPoint y: 394, endPoint x: 965, endPoint y: 292, distance: 206.0
click at [787, 394] on div at bounding box center [842, 409] width 1331 height 364
drag, startPoint x: 838, startPoint y: 327, endPoint x: 892, endPoint y: 254, distance: 90.8
click at [838, 326] on div at bounding box center [842, 409] width 1331 height 364
click at [1071, 178] on span at bounding box center [1074, 180] width 10 height 10
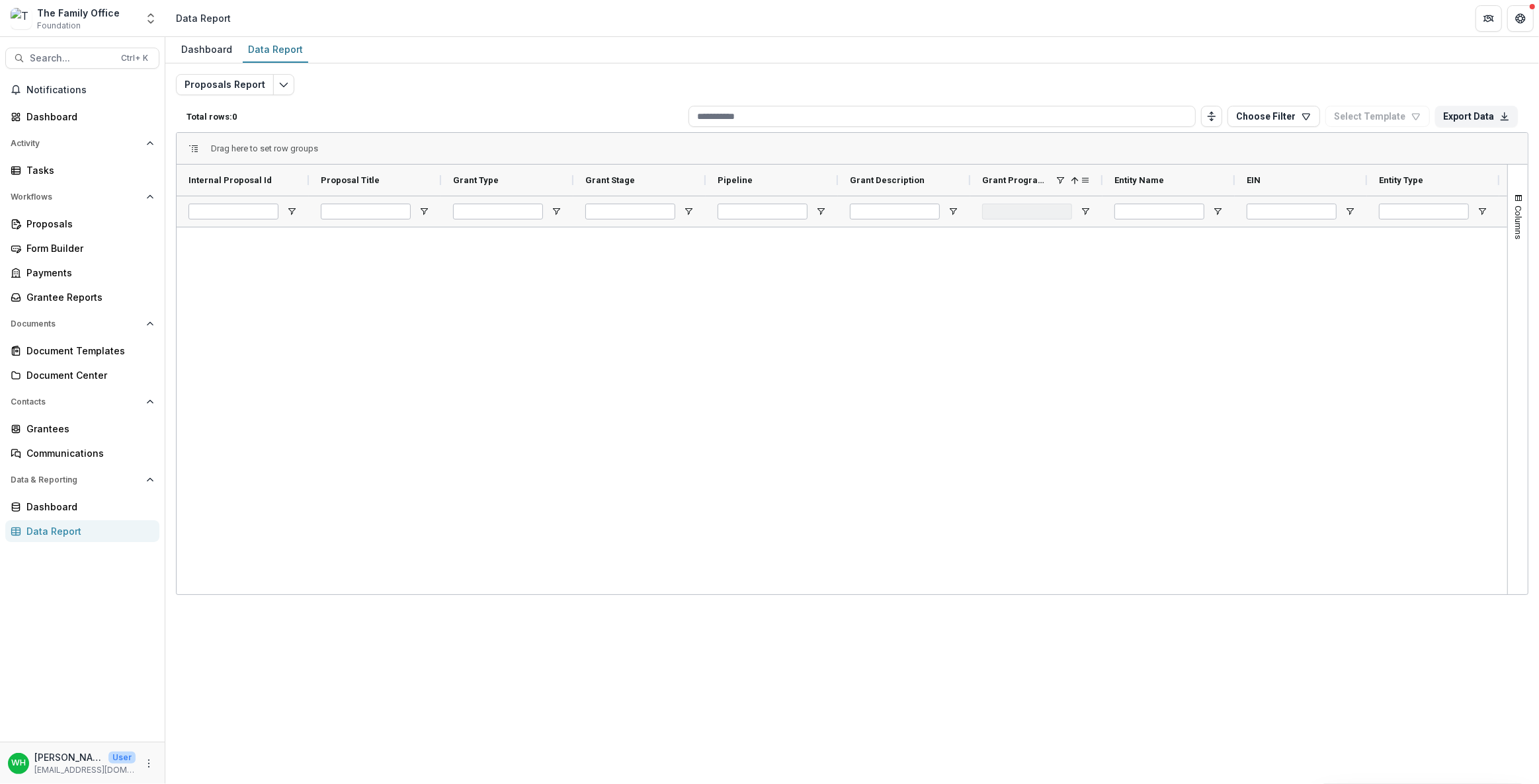
click at [1064, 175] on span at bounding box center [1060, 180] width 10 height 10
click at [1059, 177] on span at bounding box center [1060, 180] width 10 height 10
click at [1066, 338] on div at bounding box center [842, 409] width 1331 height 364
click at [1081, 211] on span "Open Filter Menu" at bounding box center [1085, 211] width 10 height 10
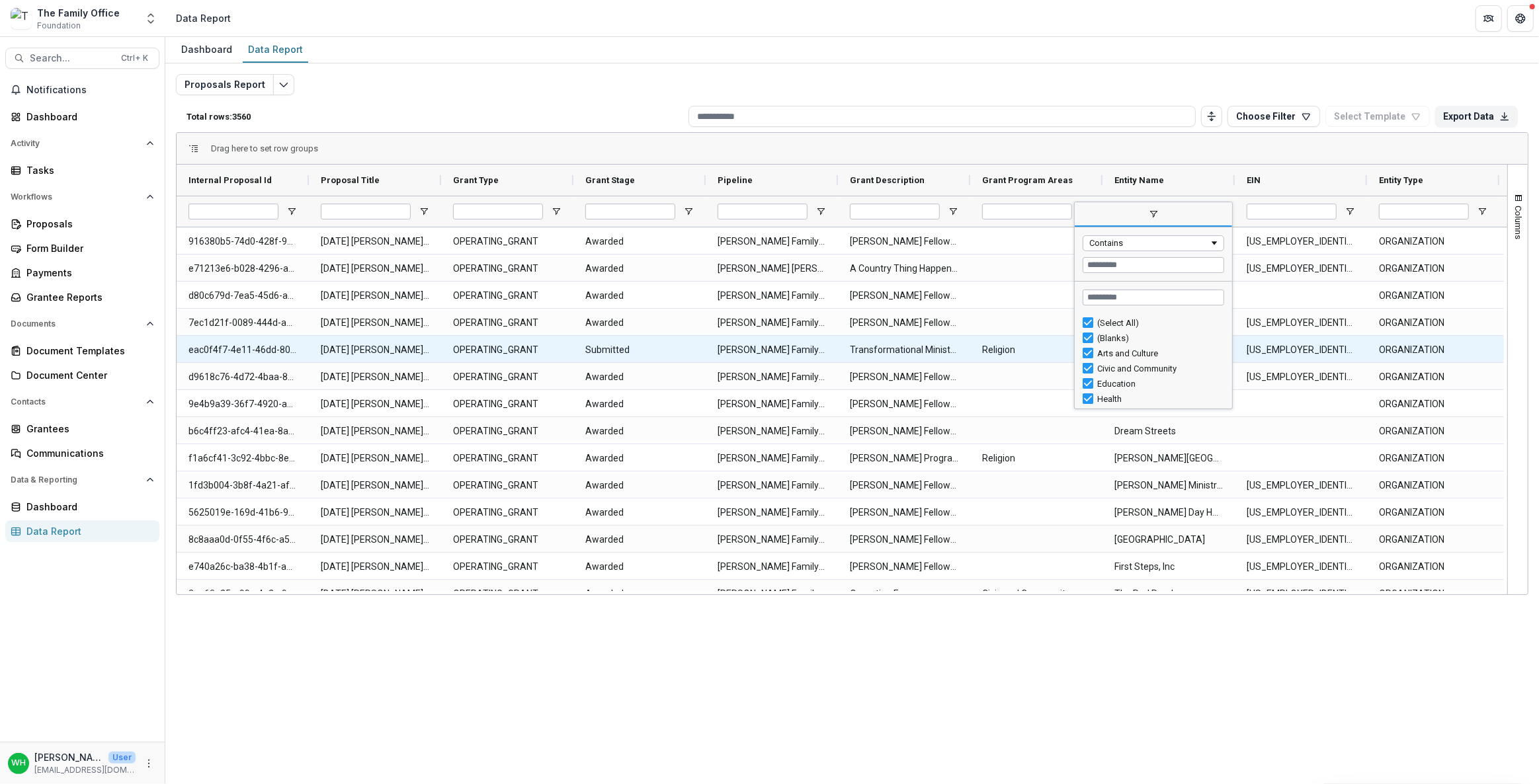
click at [933, 364] on Description-12856 "[PERSON_NAME] Fellows 2025" at bounding box center [904, 377] width 108 height 27
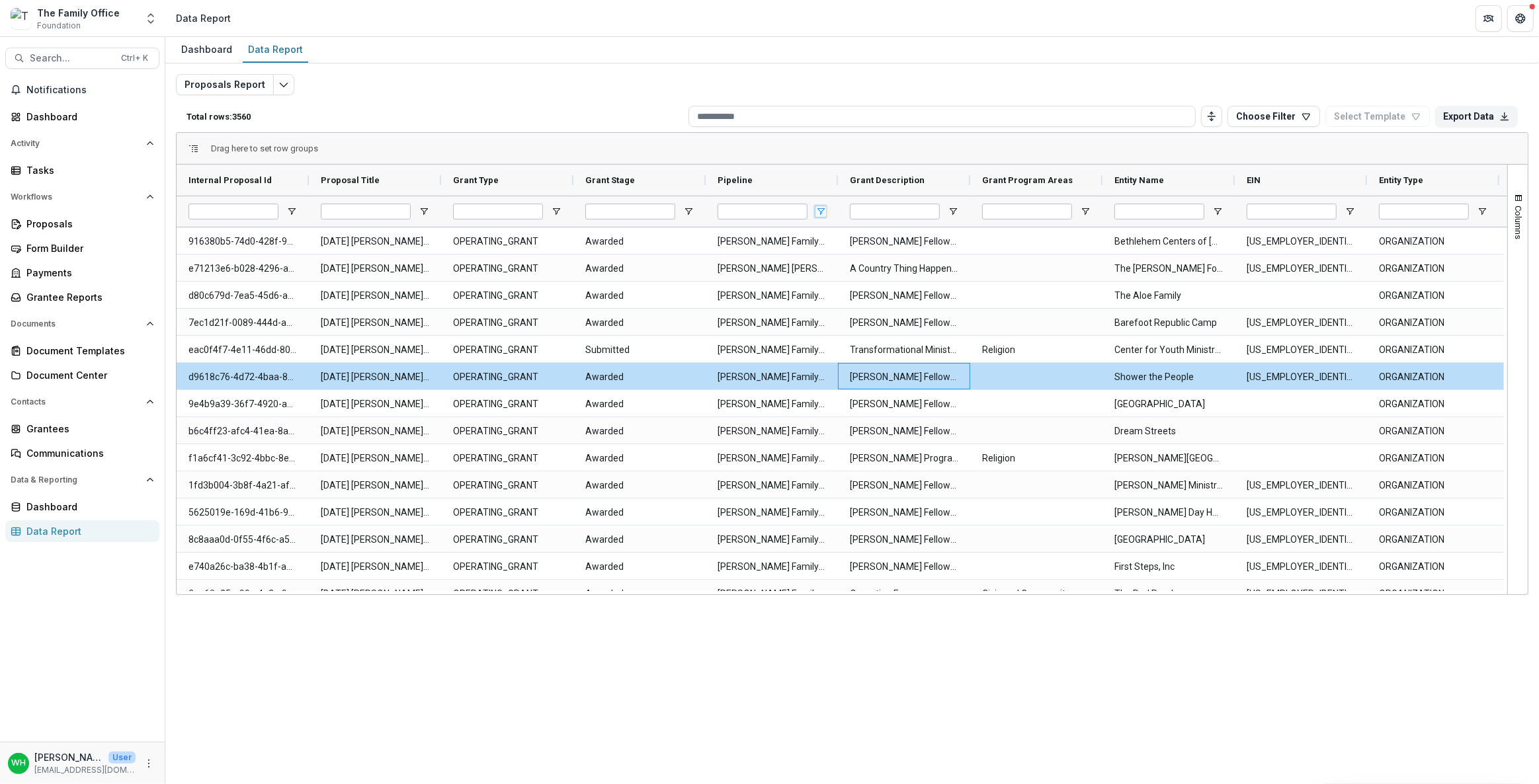
click at [821, 212] on span "Open Filter Menu" at bounding box center [821, 211] width 10 height 10
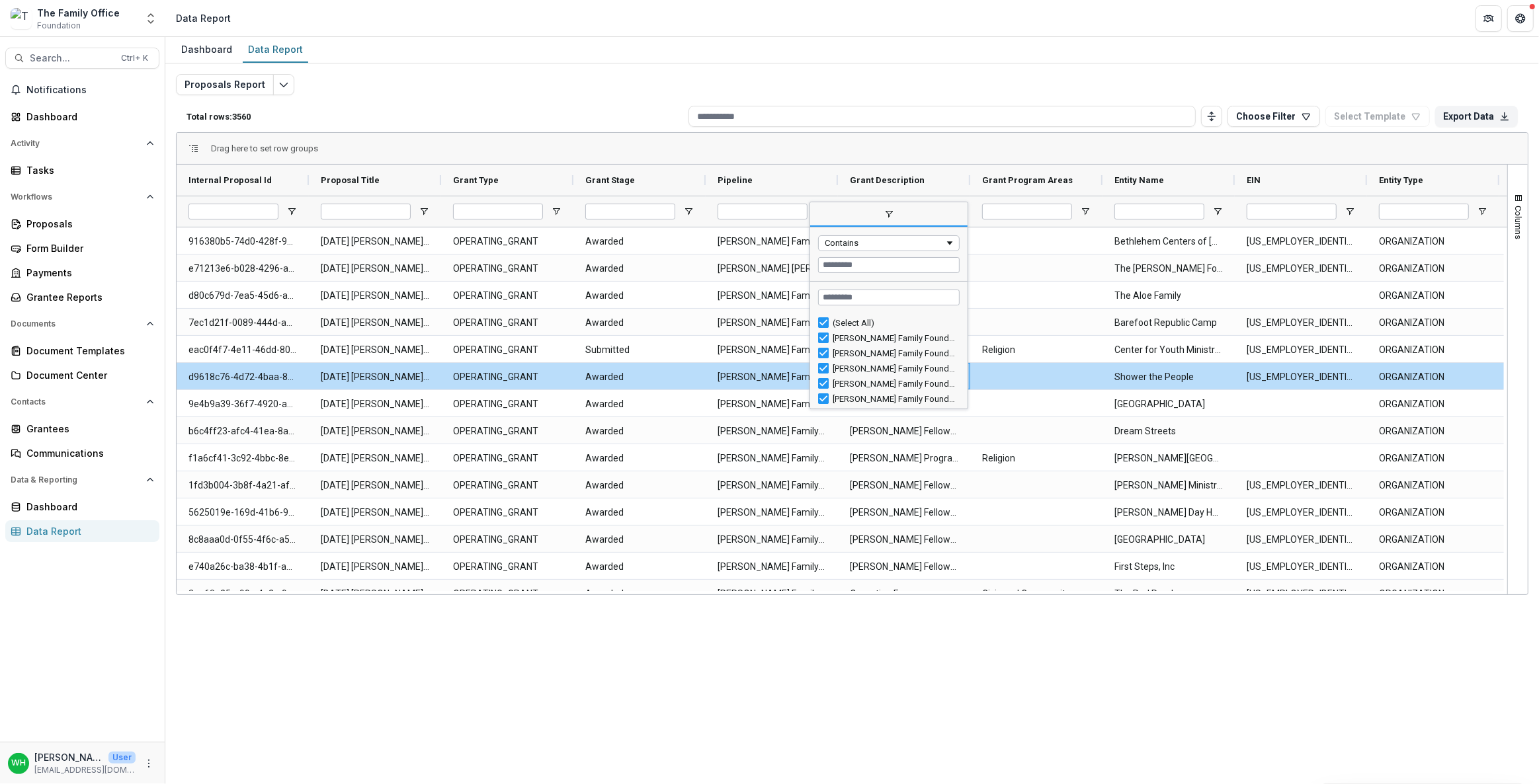
click at [1169, 626] on div "Dashboard Data Report Proposals Report Total rows: 3560 Choose Filter Personal …" at bounding box center [852, 410] width 1374 height 747
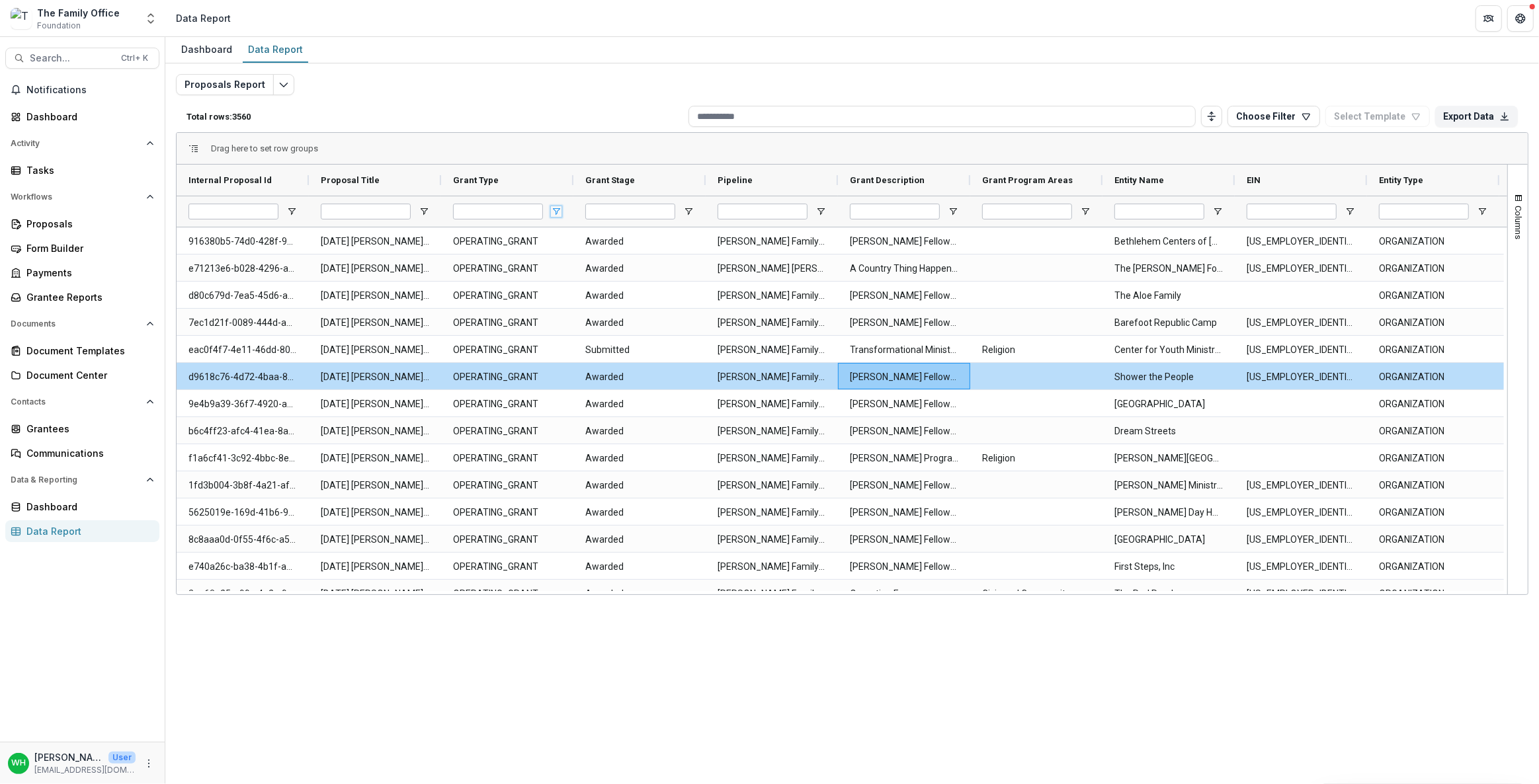
click at [559, 211] on span "Open Filter Menu" at bounding box center [556, 211] width 10 height 10
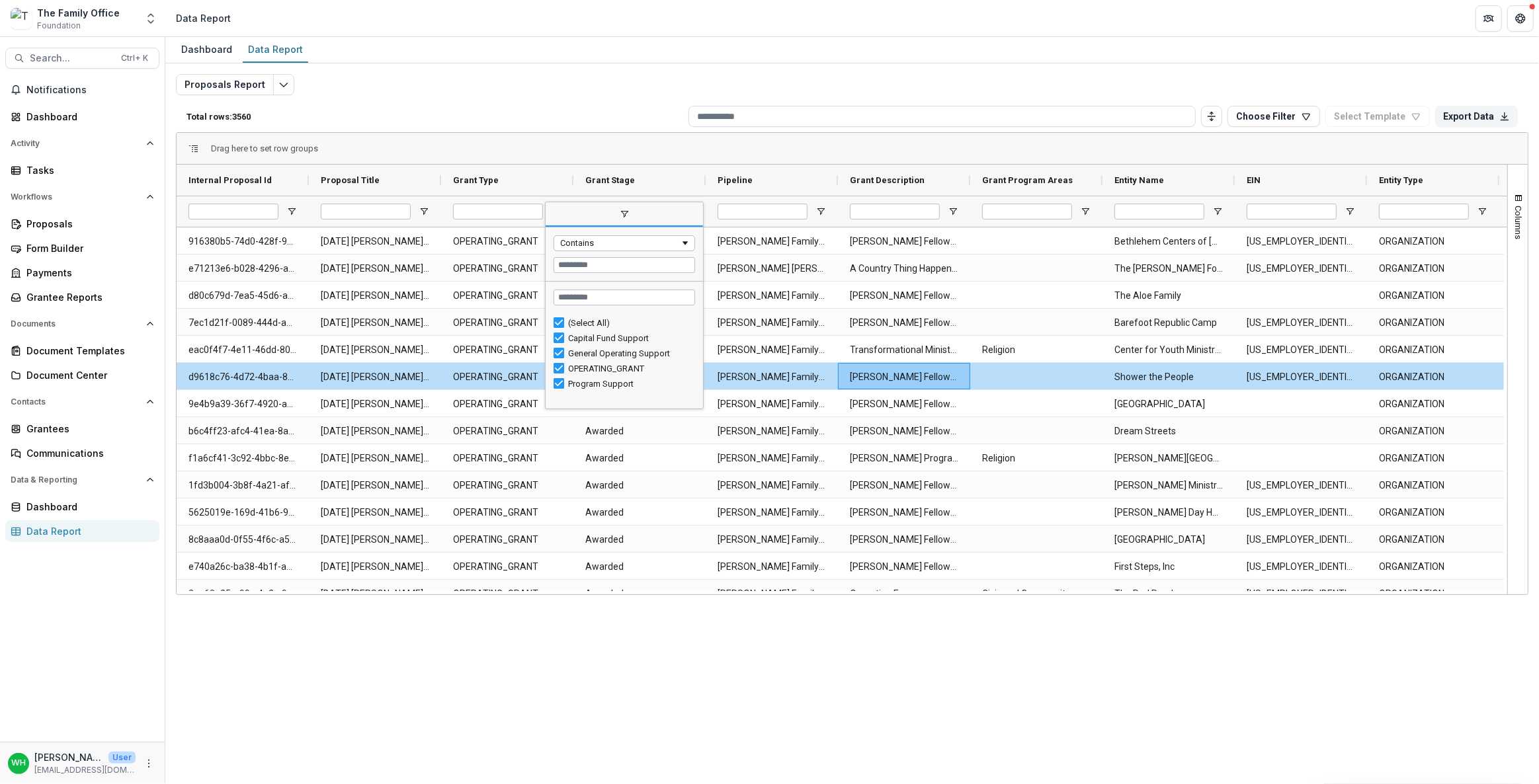
drag, startPoint x: 771, startPoint y: 647, endPoint x: 802, endPoint y: 608, distance: 49.8
click at [771, 646] on div "Dashboard Data Report Proposals Report Total rows: 3560 Choose Filter Personal …" at bounding box center [852, 410] width 1374 height 747
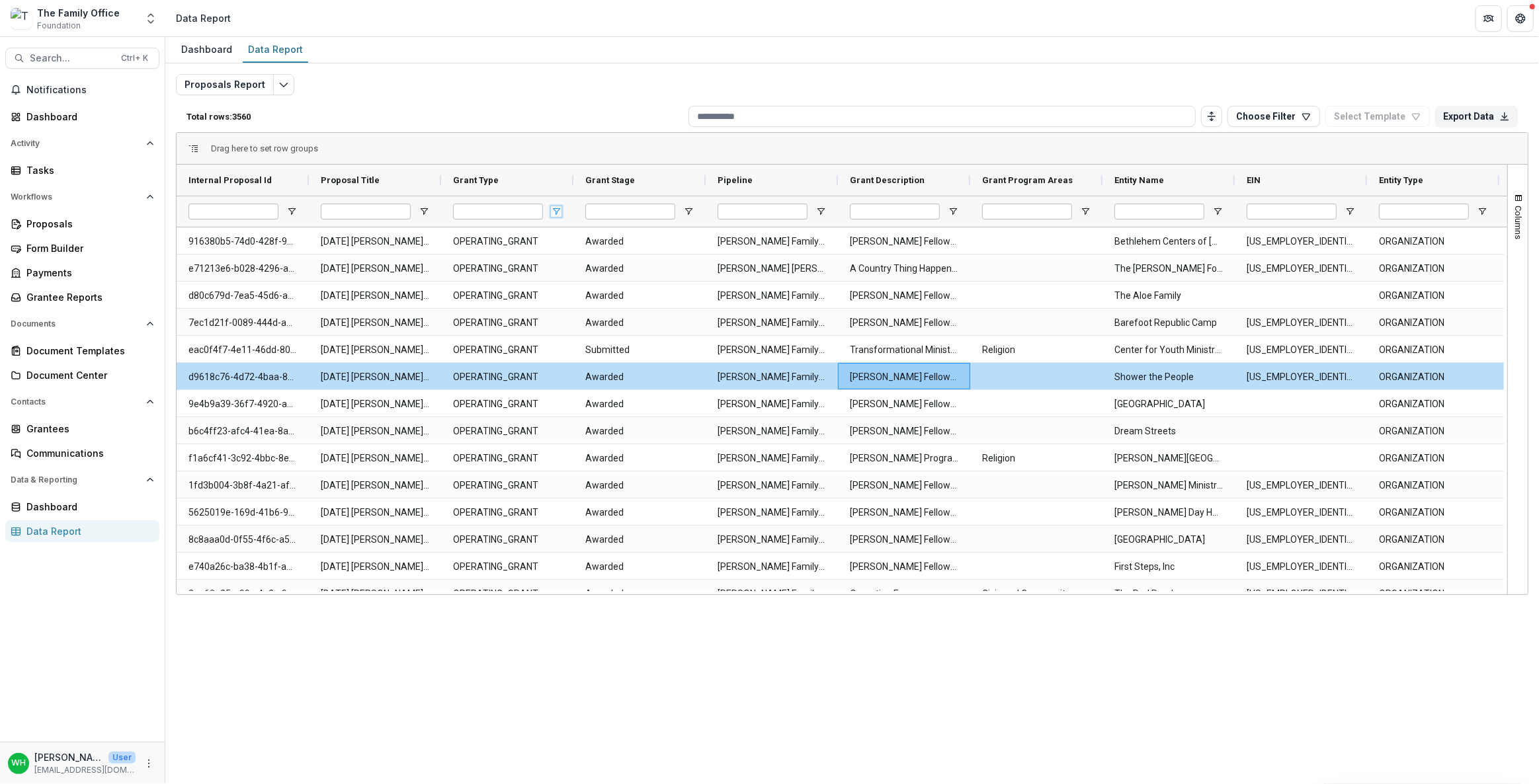
click at [553, 211] on span "Open Filter Menu" at bounding box center [556, 211] width 10 height 10
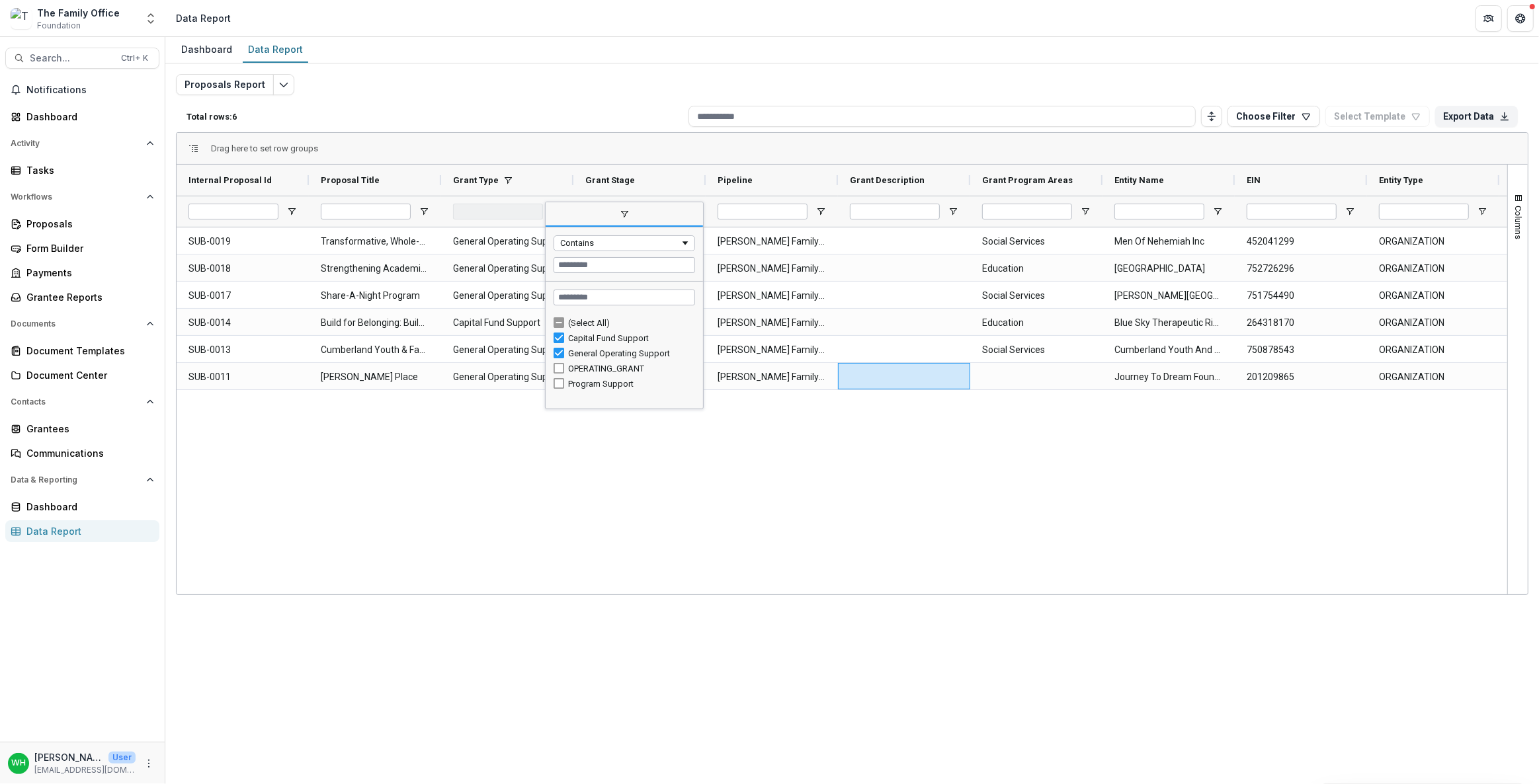
click at [561, 316] on div "(Select All)" at bounding box center [624, 323] width 141 height 15
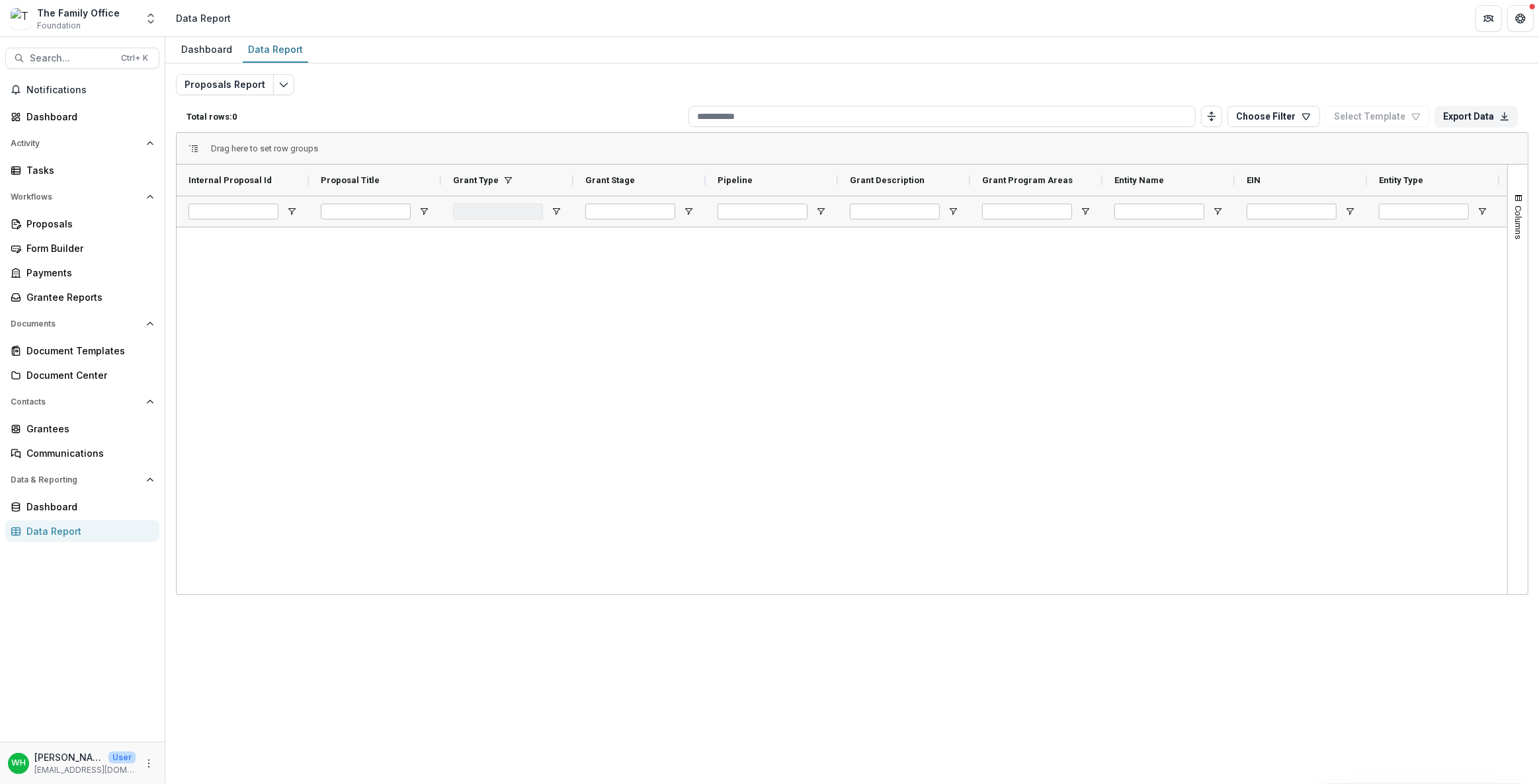
drag, startPoint x: 1083, startPoint y: 376, endPoint x: 1069, endPoint y: 220, distance: 156.6
click at [1081, 370] on div at bounding box center [842, 409] width 1331 height 364
click at [1090, 206] on span "Open Filter Menu" at bounding box center [1085, 211] width 10 height 10
click at [869, 354] on div at bounding box center [842, 409] width 1331 height 364
click at [561, 207] on span "Open Filter Menu" at bounding box center [556, 211] width 10 height 10
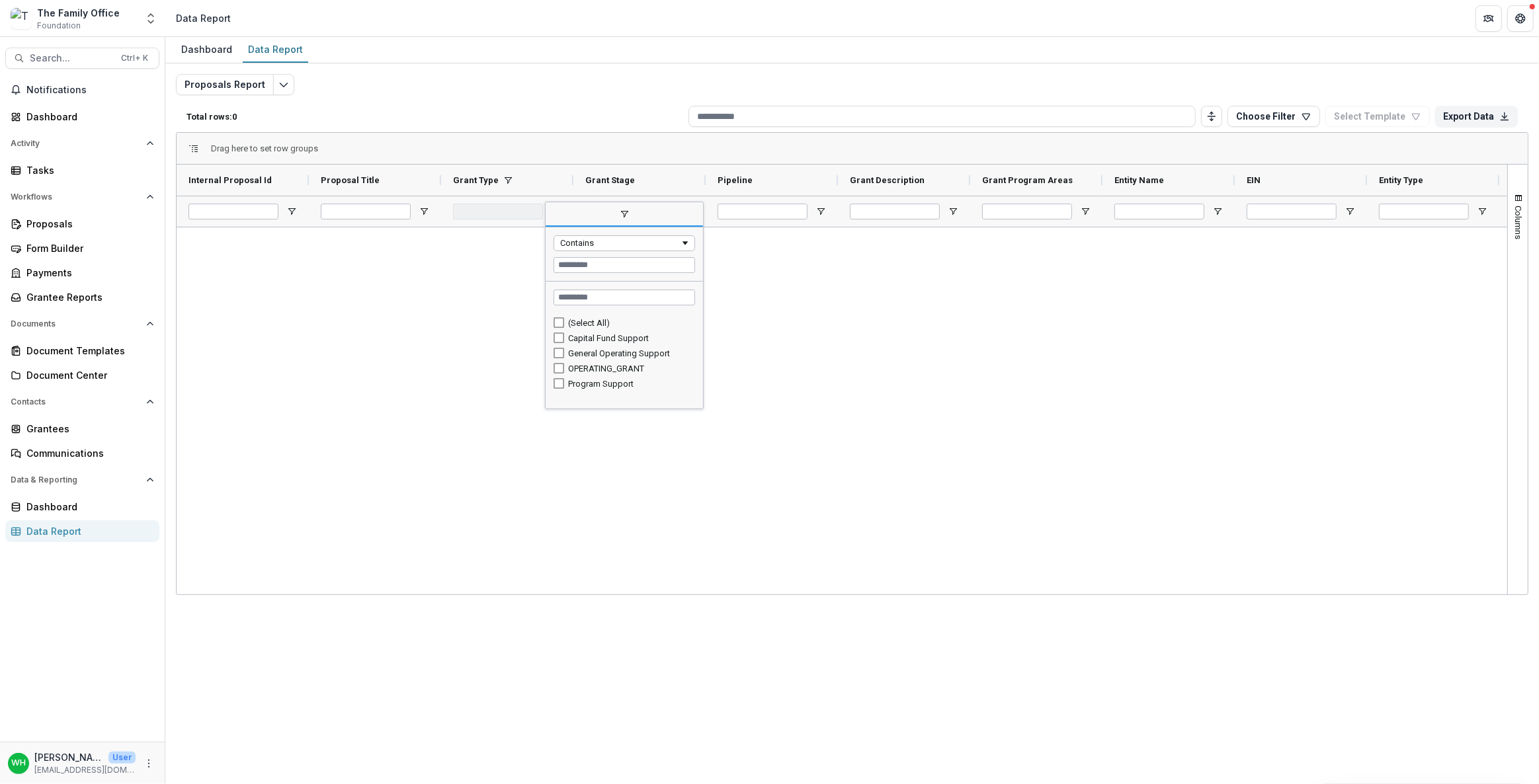
click at [567, 322] on div "(Select All)" at bounding box center [624, 323] width 141 height 15
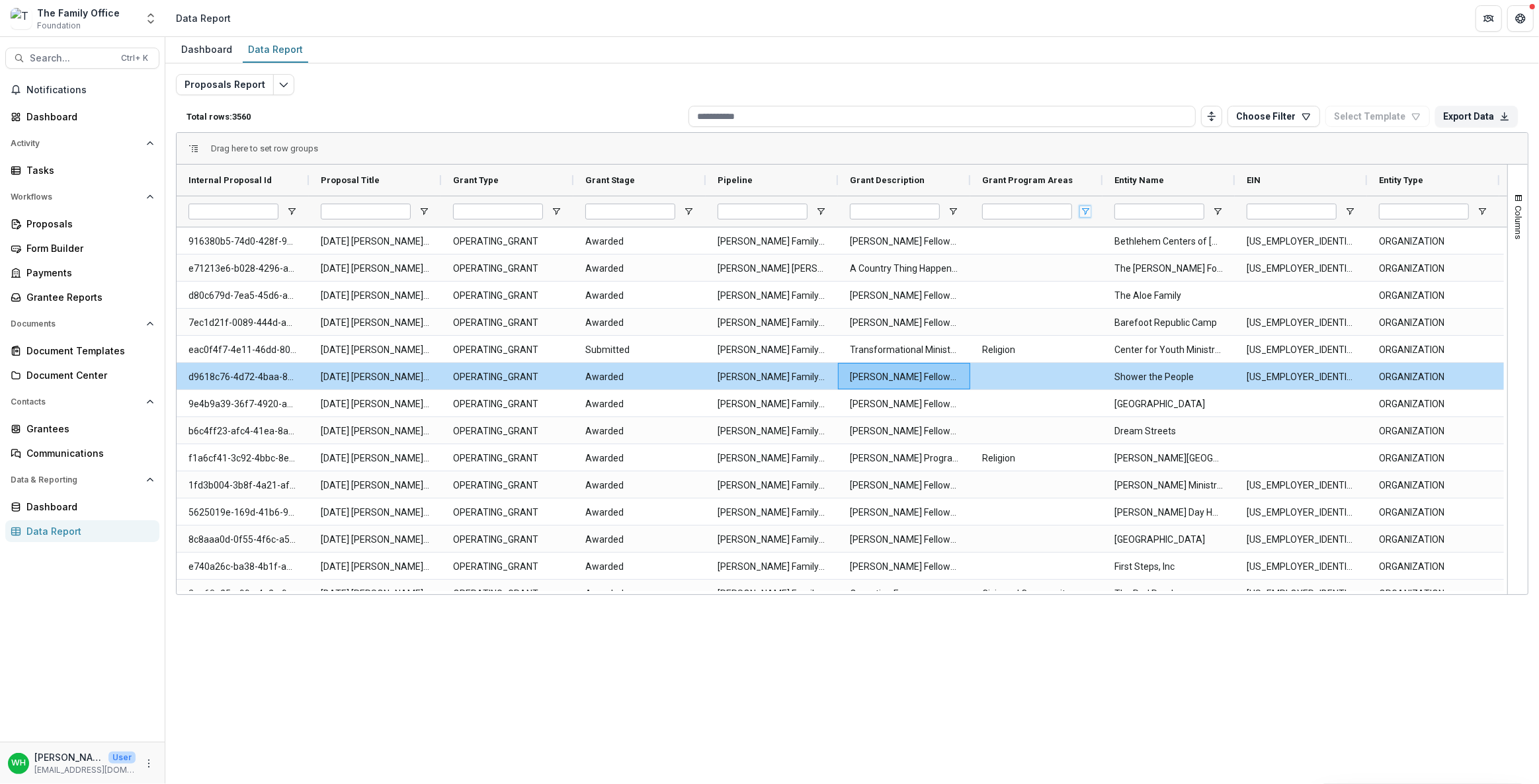
click at [1083, 208] on span "Open Filter Menu" at bounding box center [1085, 211] width 10 height 10
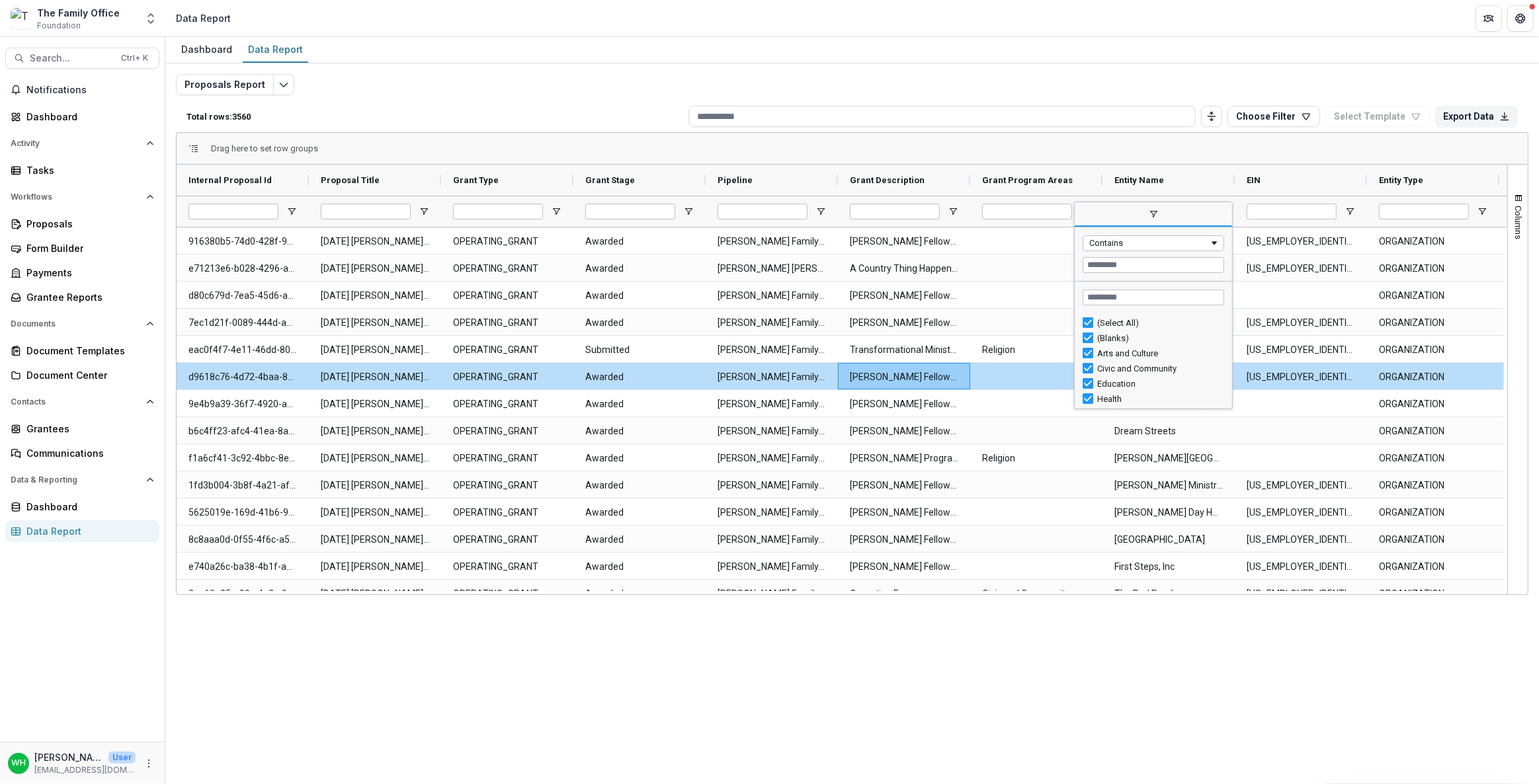
click at [1114, 320] on div "(Select All)" at bounding box center [1158, 323] width 123 height 10
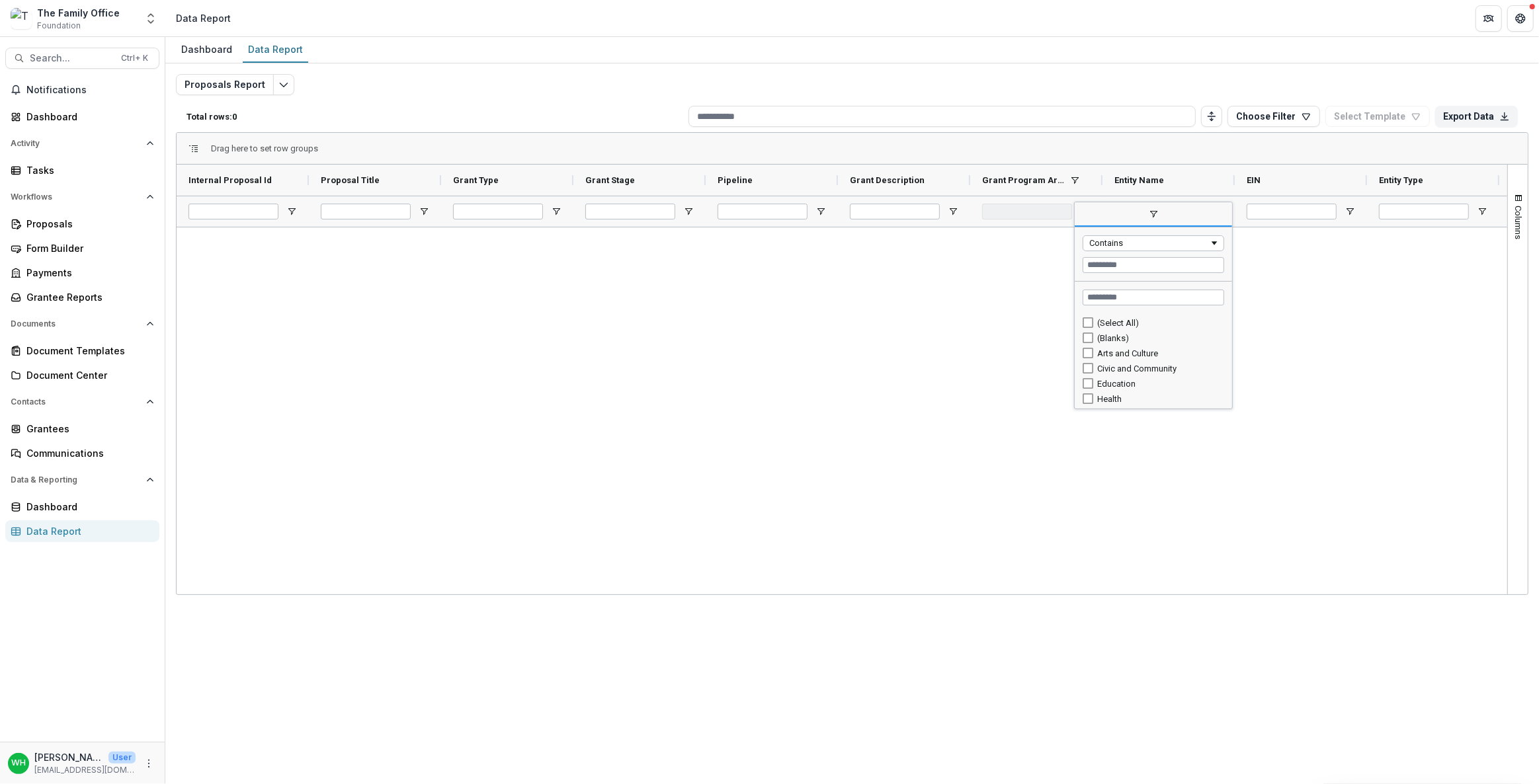
click at [1114, 338] on div "(Blanks)" at bounding box center [1158, 338] width 123 height 10
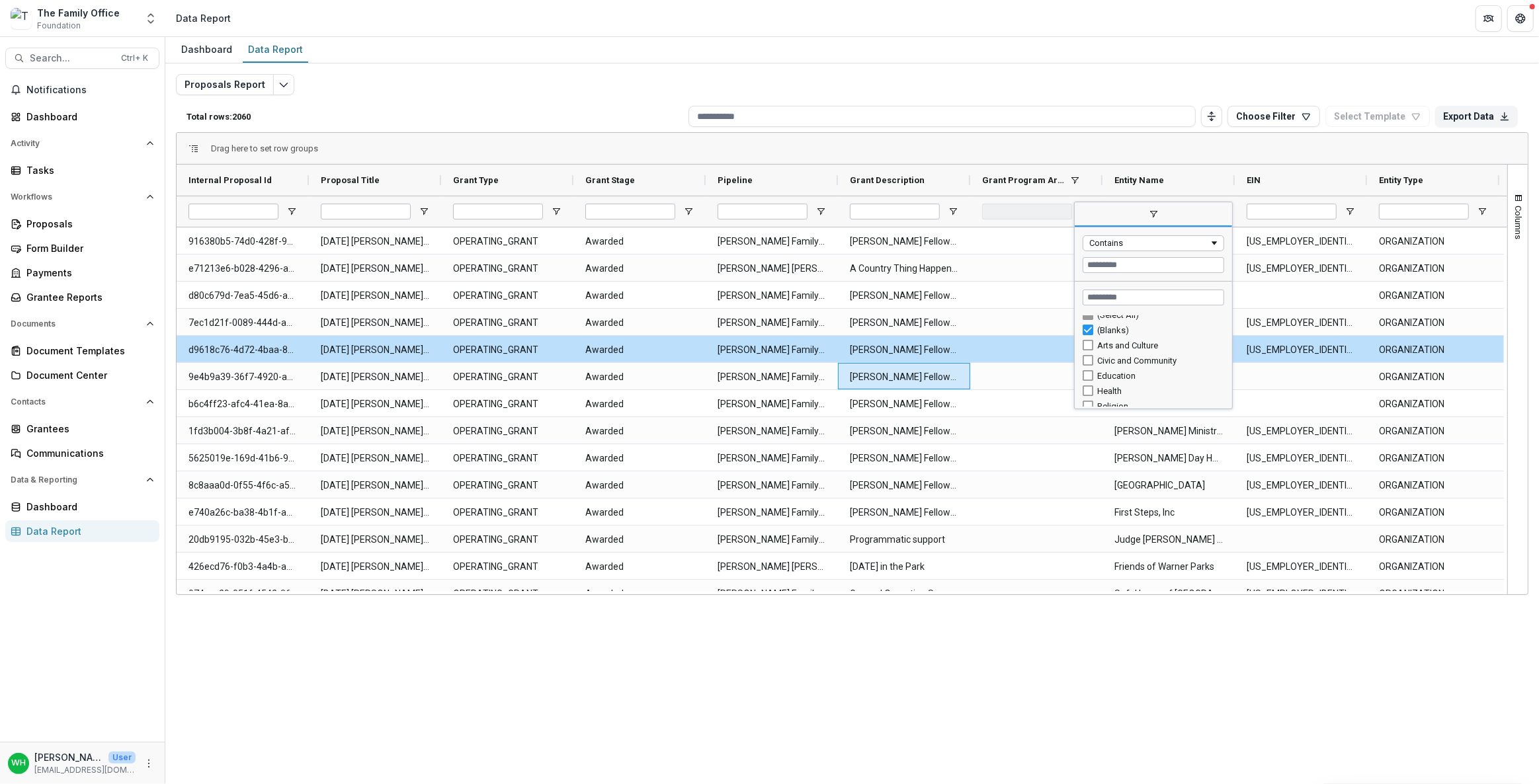
scroll to position [29, 0]
click at [1081, 317] on div "Arts and Culture" at bounding box center [1153, 324] width 157 height 15
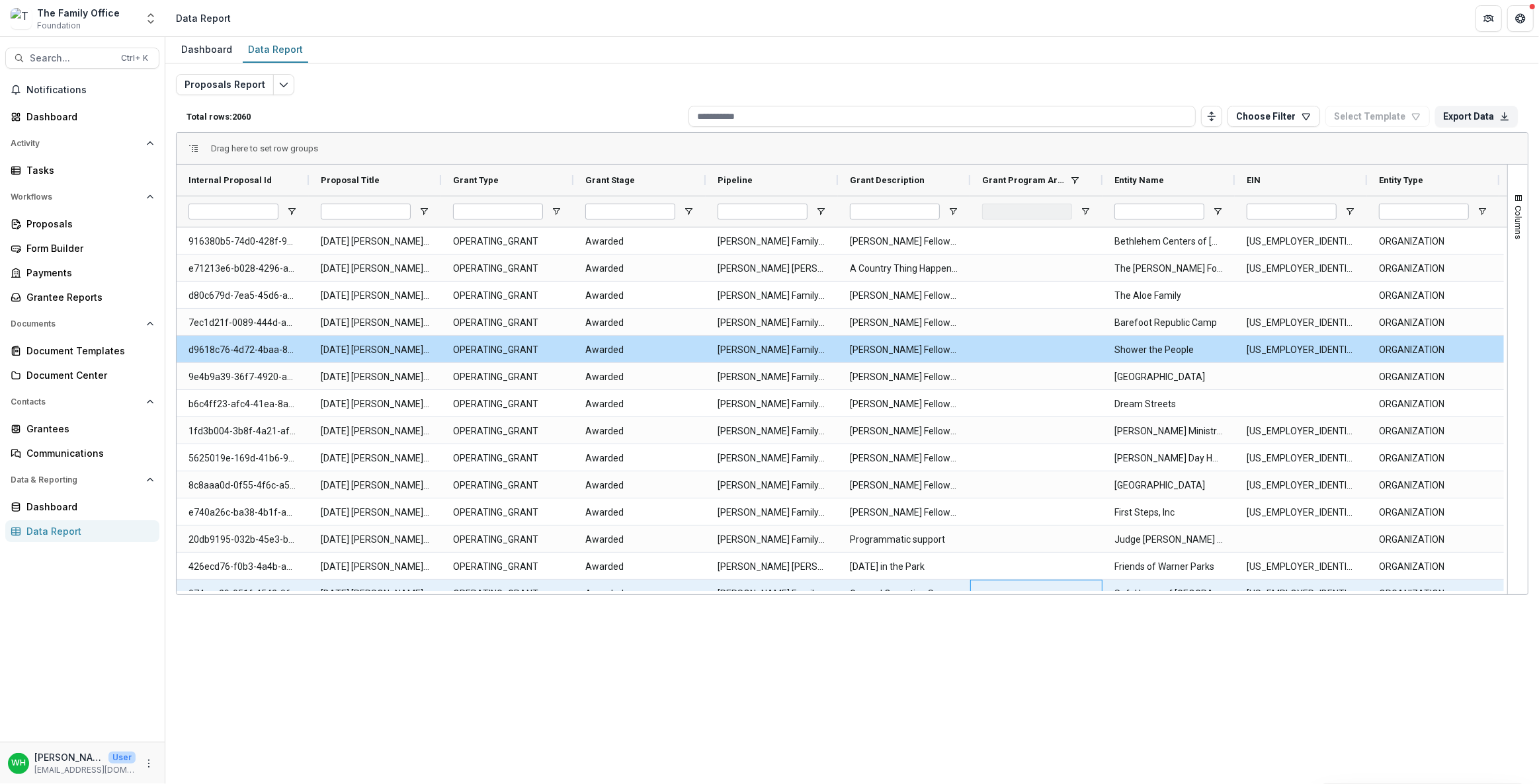
drag, startPoint x: 1094, startPoint y: 589, endPoint x: 1112, endPoint y: 598, distance: 20.1
click at [1092, 591] on div "Internal Proposal Id Proposal Title Grant Type EIN" at bounding box center [842, 379] width 1331 height 430
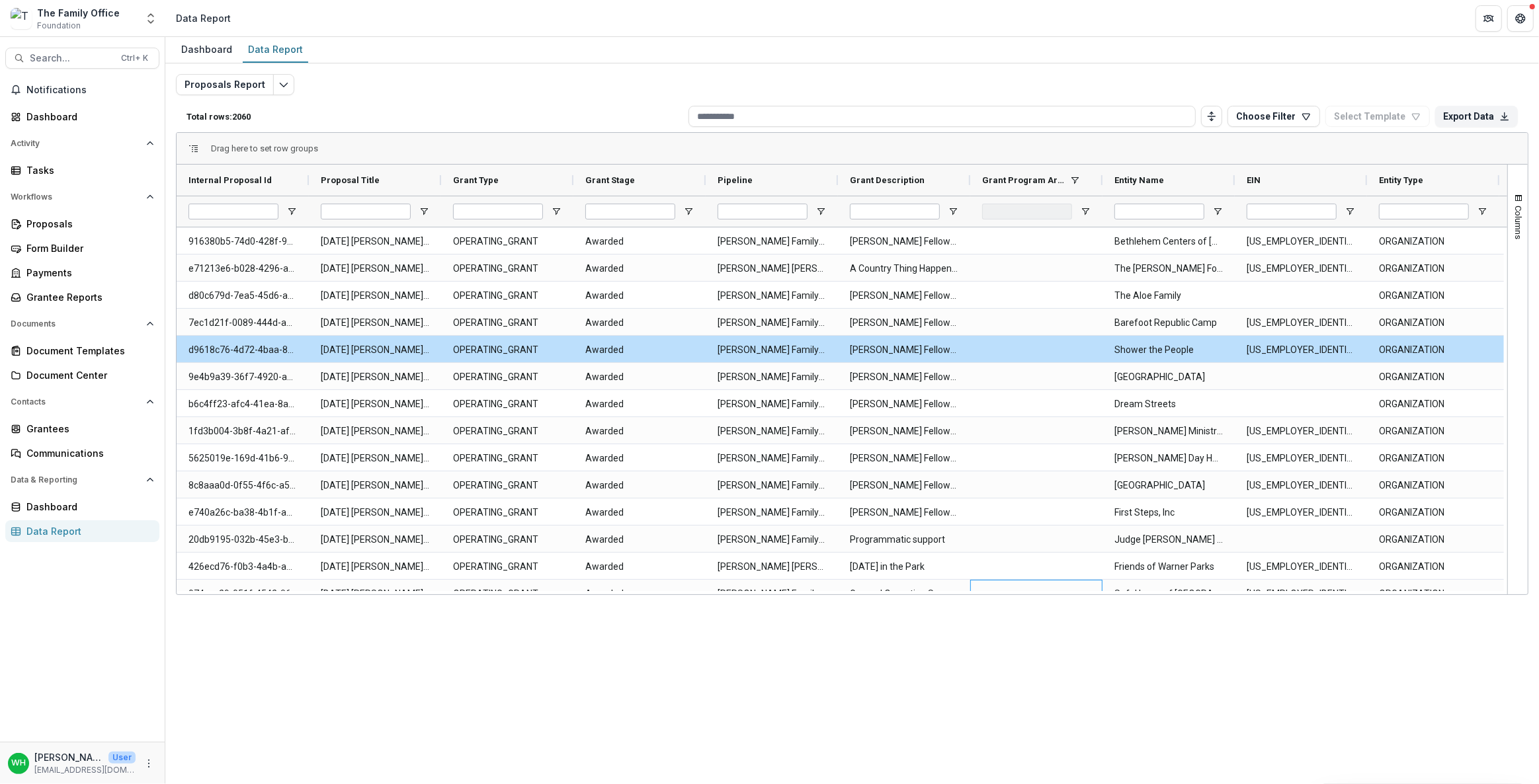
click at [989, 732] on div "Dashboard Data Report Proposals Report Total rows: 2060 Choose Filter Personal …" at bounding box center [852, 410] width 1374 height 747
